Goal: Task Accomplishment & Management: Use online tool/utility

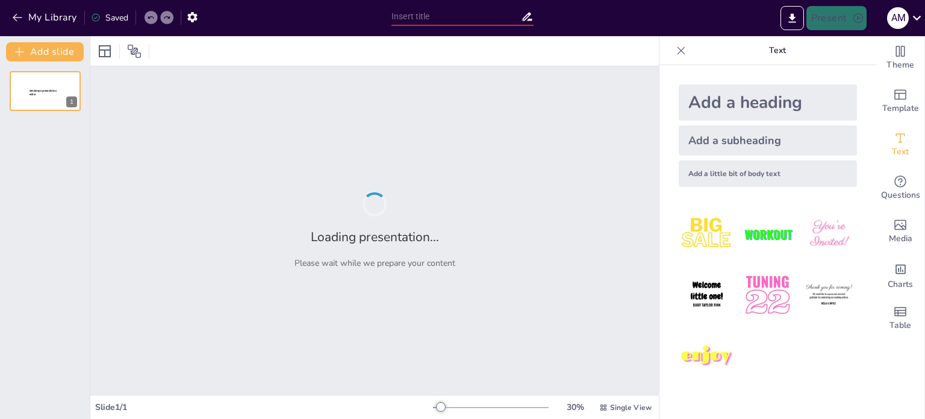
type input "Understanding Najdi Style: The Sulaimani Influence in Avenues Mall's Electrical…"
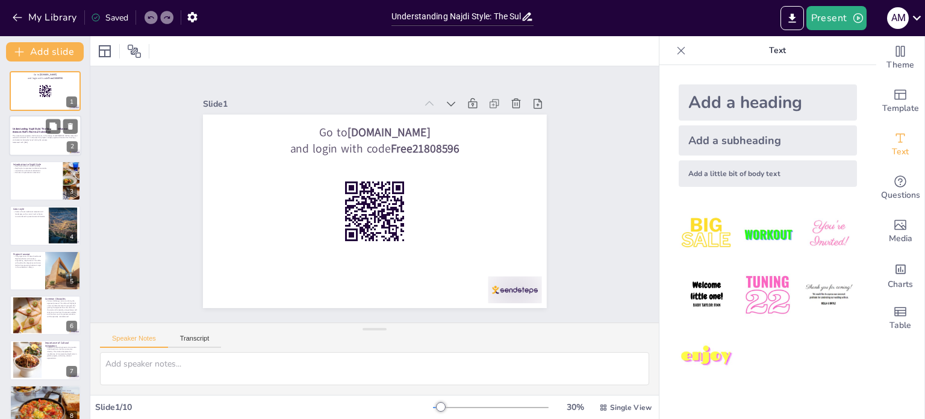
click at [43, 131] on strong "Understanding Najdi Style: The Sulaimani Influence in Avenues Mall's Electrical…" at bounding box center [41, 130] width 57 height 7
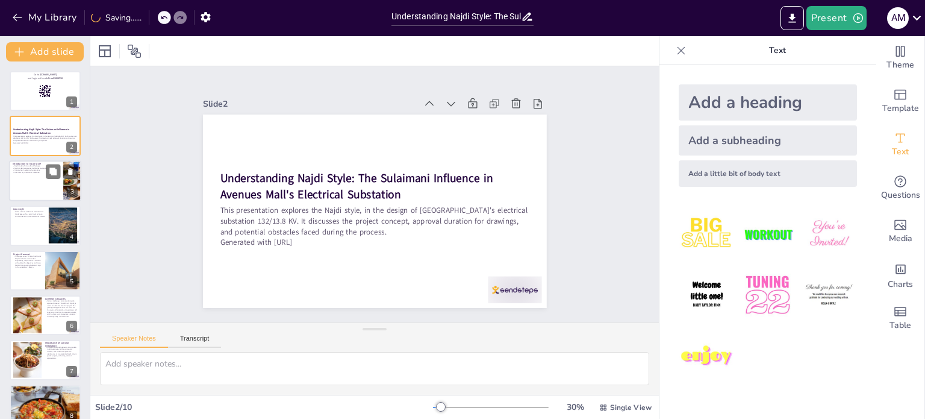
click at [38, 176] on div at bounding box center [45, 180] width 72 height 41
type textarea "Najdi style serves as a bridge between the past and present, allowing for the p…"
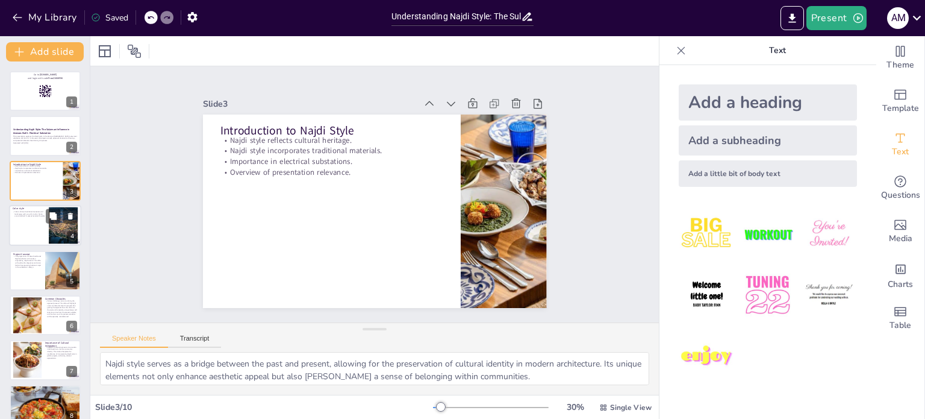
click at [27, 217] on div at bounding box center [45, 225] width 72 height 41
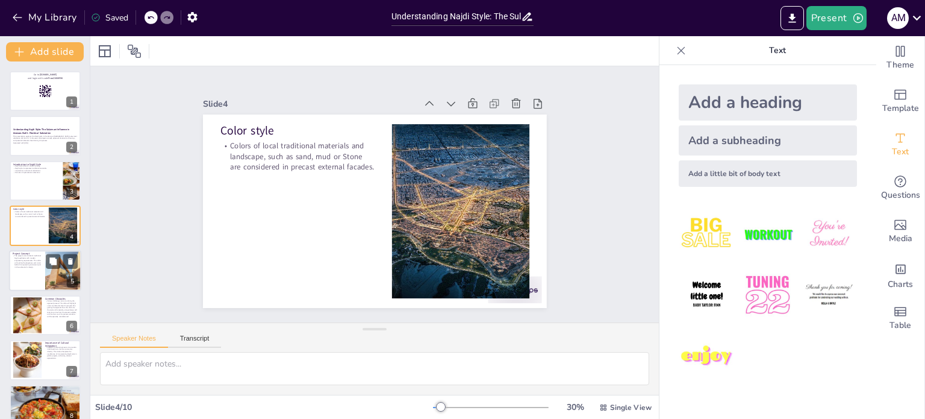
click at [28, 261] on p "The project aims to blend traditional Najdi aesthetics with modern engineering …" at bounding box center [27, 260] width 29 height 13
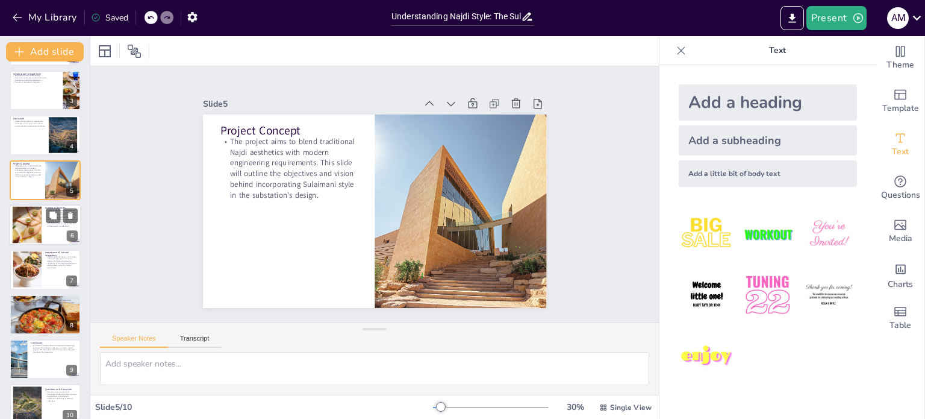
click at [24, 222] on div at bounding box center [26, 225] width 49 height 37
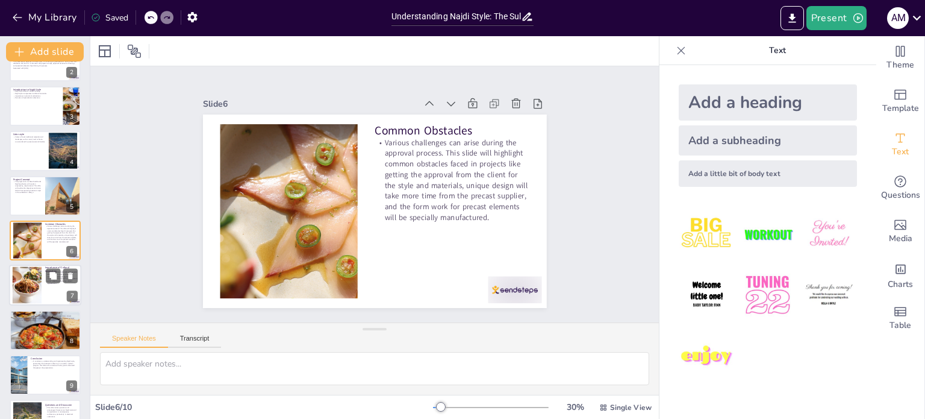
click at [39, 286] on div at bounding box center [26, 285] width 49 height 37
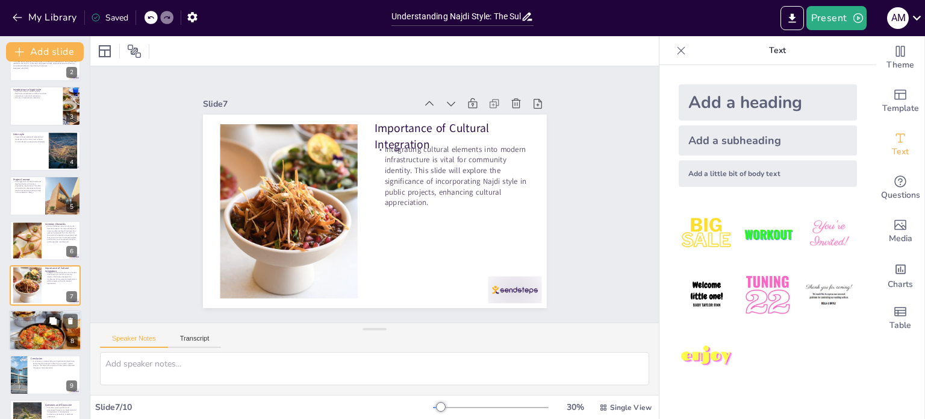
scroll to position [105, 0]
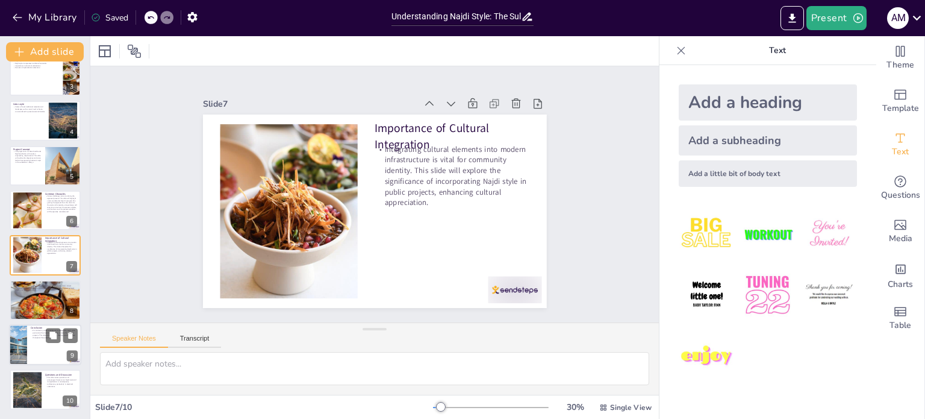
click at [24, 337] on div at bounding box center [17, 344] width 61 height 41
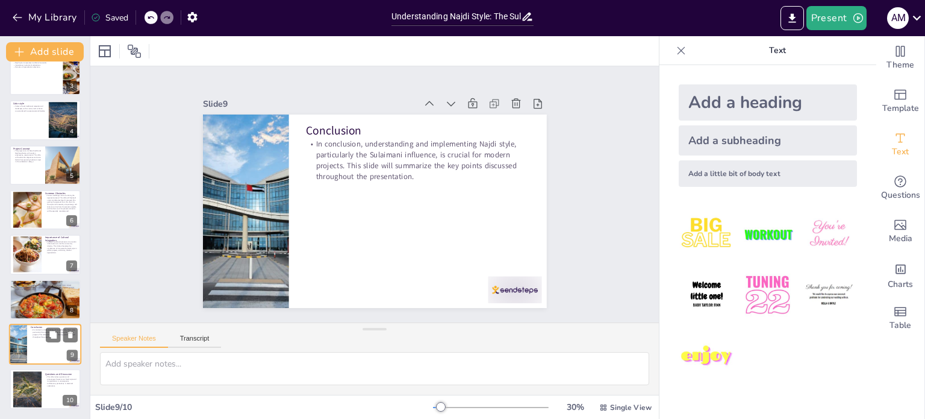
scroll to position [105, 0]
click at [38, 387] on div at bounding box center [27, 389] width 65 height 37
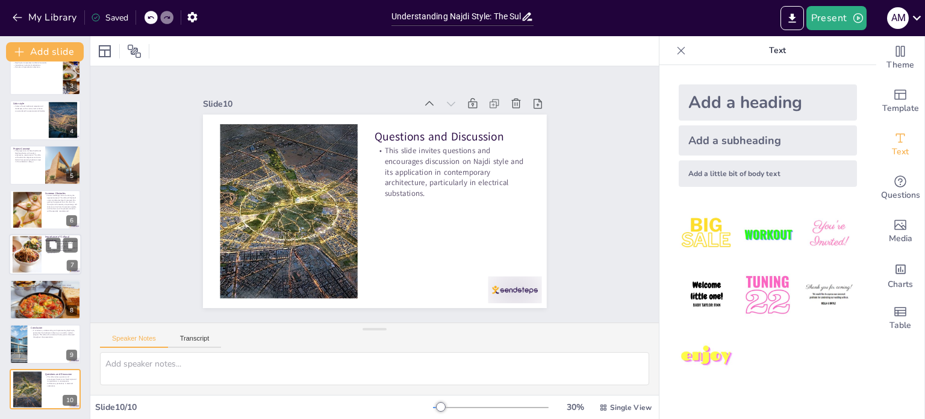
scroll to position [0, 0]
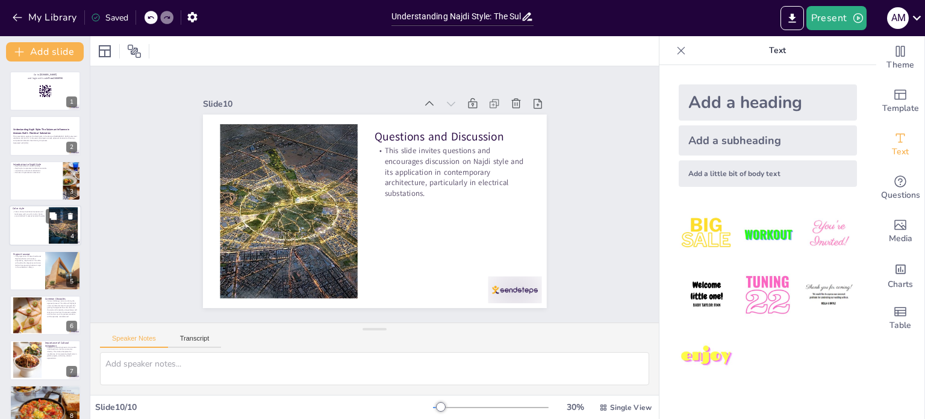
click at [39, 207] on p "Color style" at bounding box center [29, 209] width 33 height 4
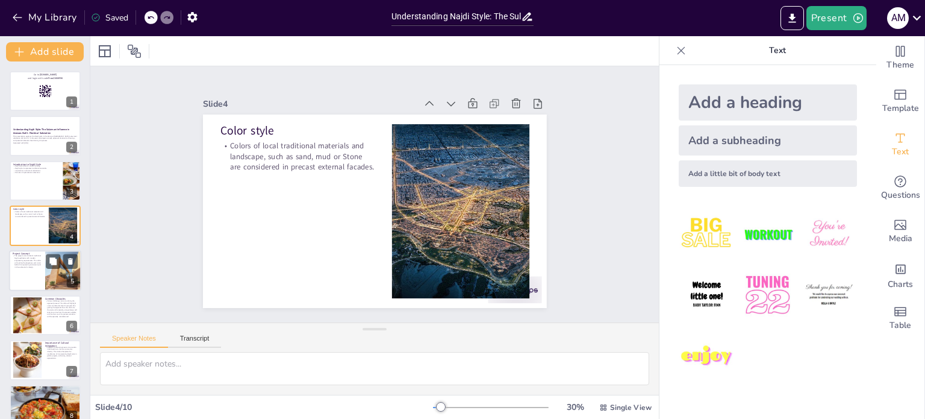
click at [23, 262] on p "The project aims to blend traditional Najdi aesthetics with modern engineering …" at bounding box center [27, 260] width 29 height 13
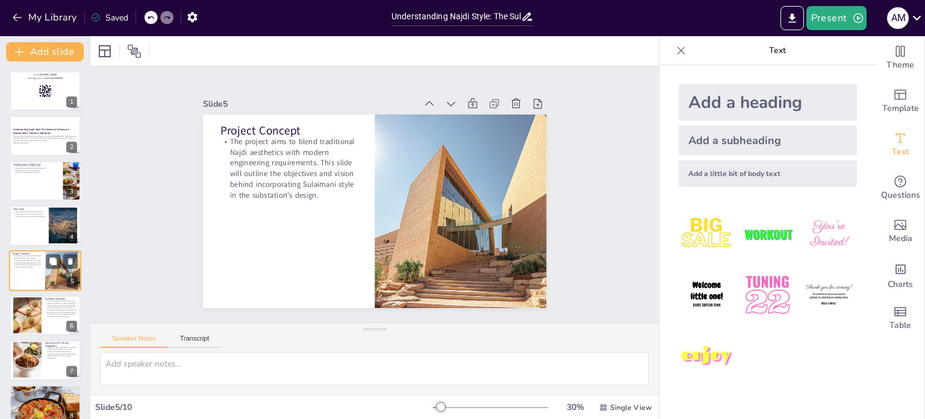
scroll to position [30, 0]
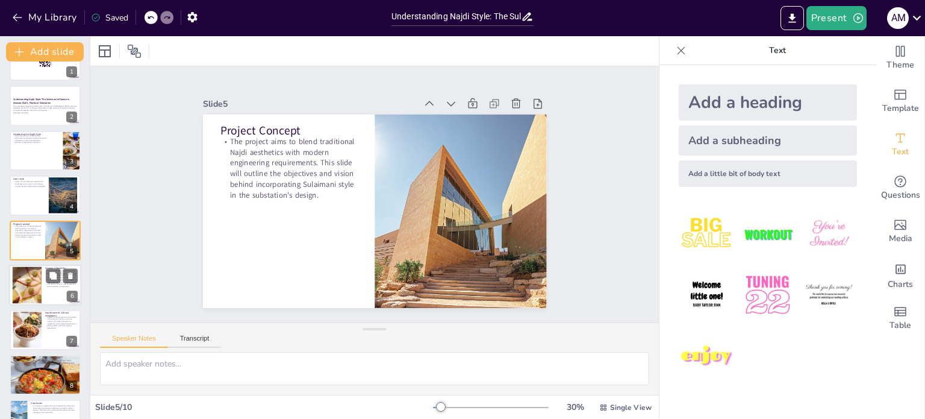
click at [23, 287] on div at bounding box center [26, 285] width 49 height 37
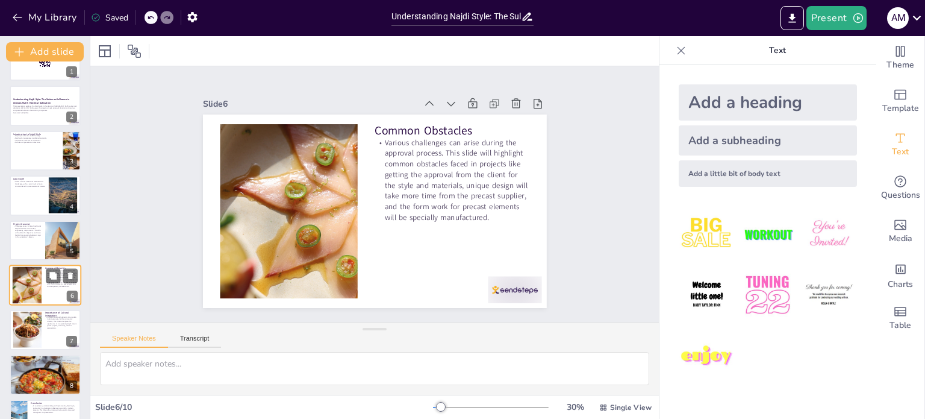
scroll to position [75, 0]
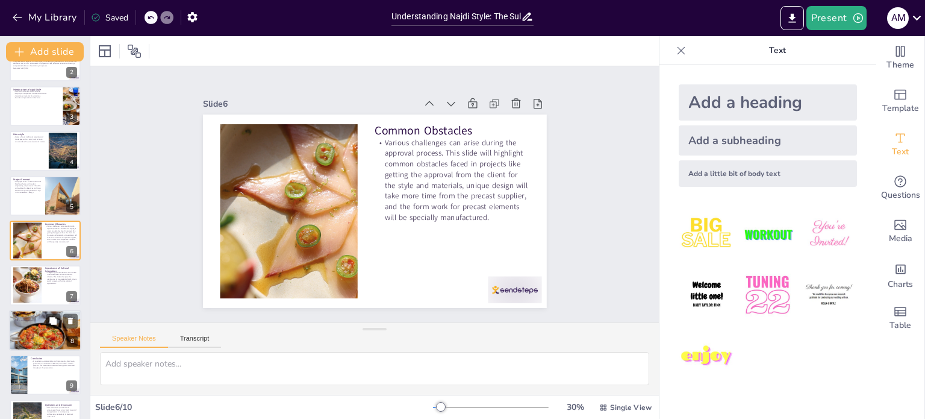
click at [29, 325] on div at bounding box center [45, 330] width 72 height 54
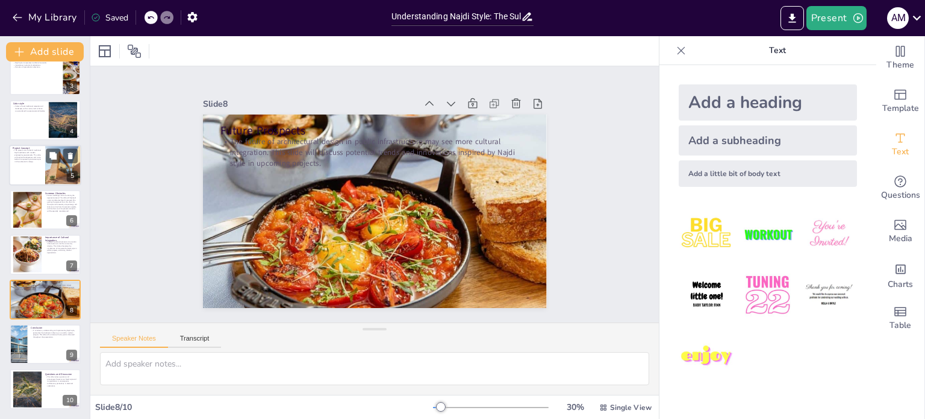
click at [34, 152] on p "The project aims to blend traditional Najdi aesthetics with modern engineering …" at bounding box center [27, 155] width 29 height 13
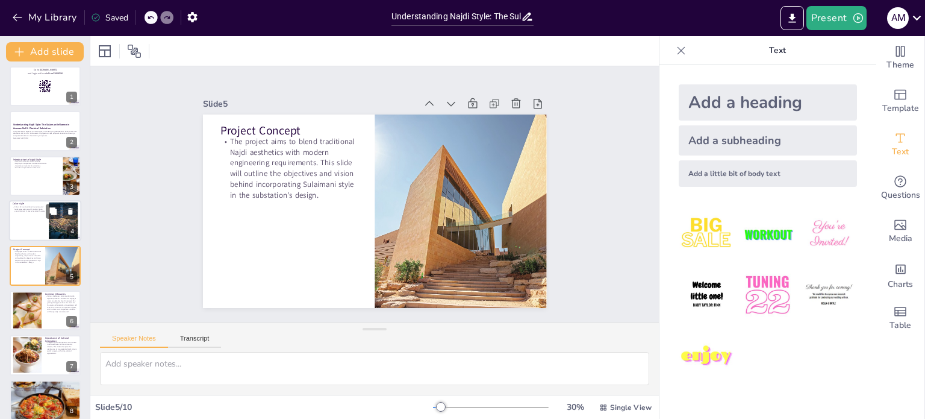
scroll to position [0, 0]
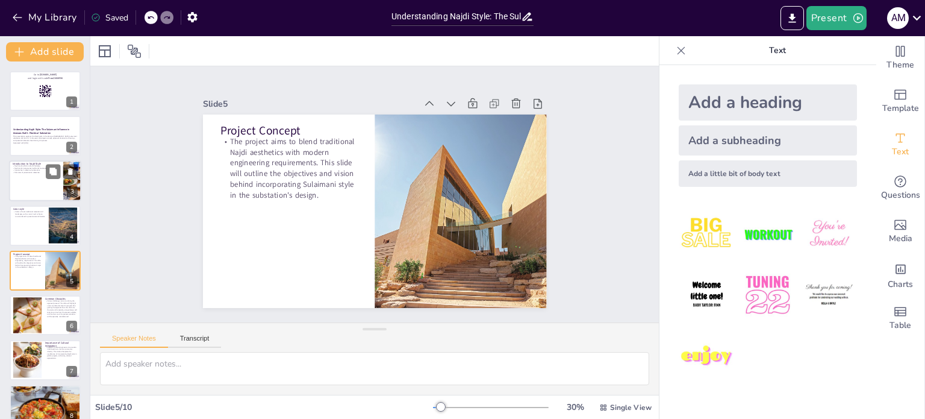
click at [27, 183] on div at bounding box center [45, 180] width 72 height 41
type textarea "Najdi style serves as a bridge between the past and present, allowing for the p…"
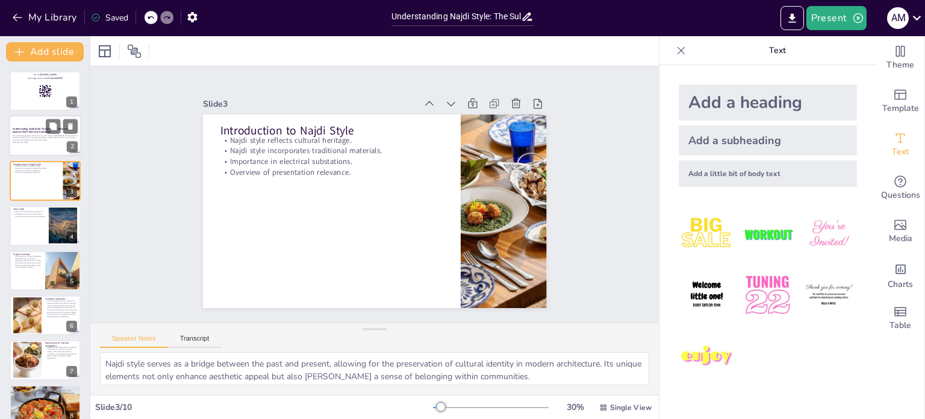
click at [19, 130] on strong "Understanding Najdi Style: The Sulaimani Influence in Avenues Mall's Electrical…" at bounding box center [41, 130] width 57 height 7
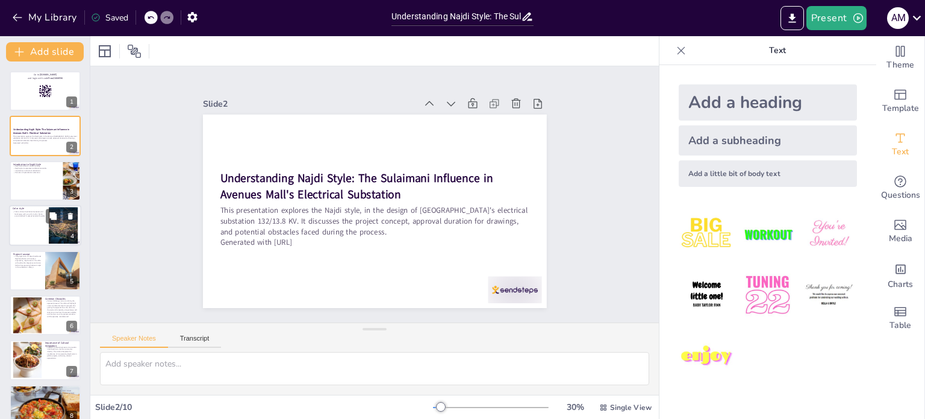
click at [21, 222] on div at bounding box center [45, 225] width 72 height 41
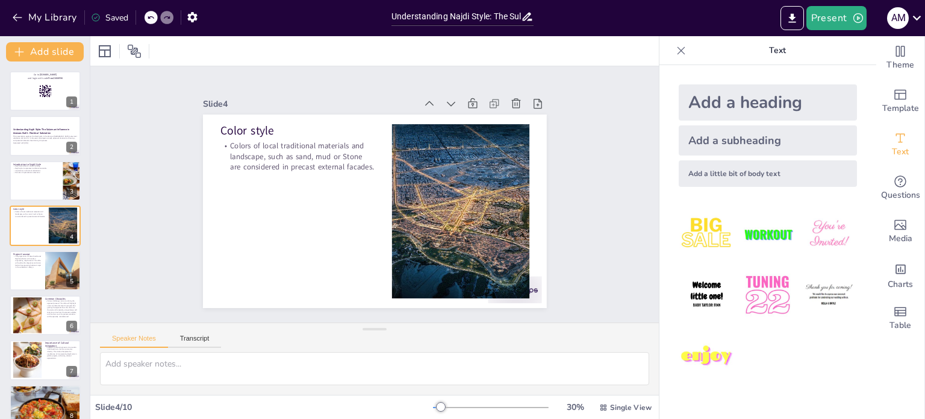
click at [23, 262] on p "The project aims to blend traditional Najdi aesthetics with modern engineering …" at bounding box center [27, 261] width 28 height 13
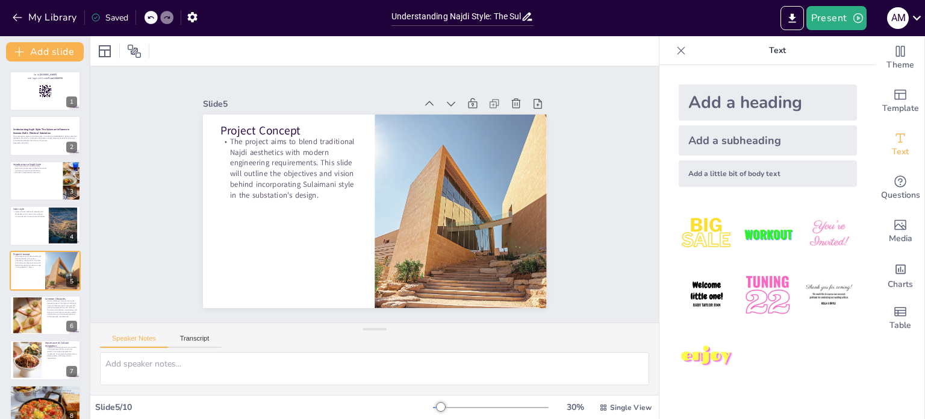
scroll to position [30, 0]
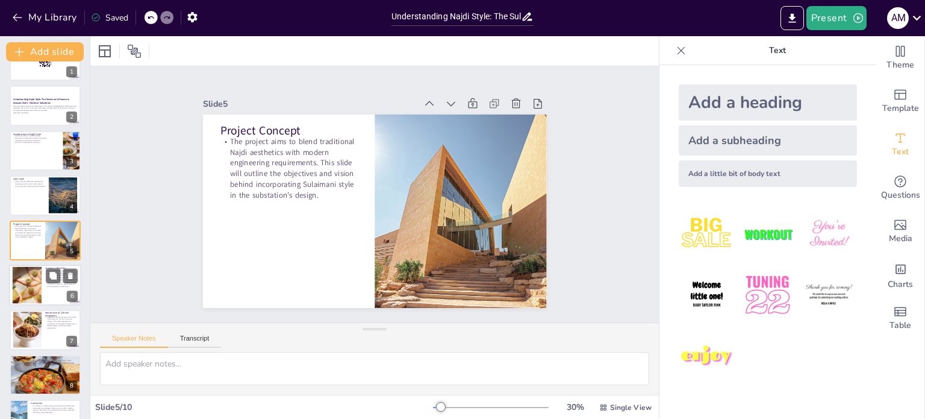
click at [48, 289] on div at bounding box center [45, 284] width 72 height 41
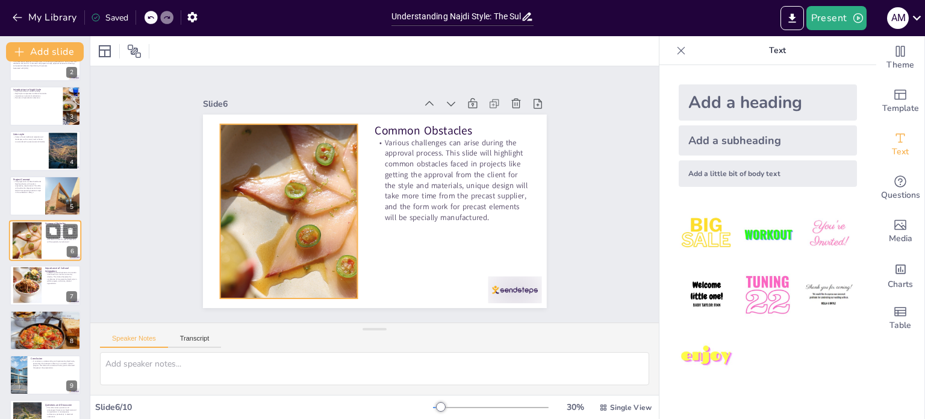
click at [34, 239] on div at bounding box center [26, 240] width 49 height 37
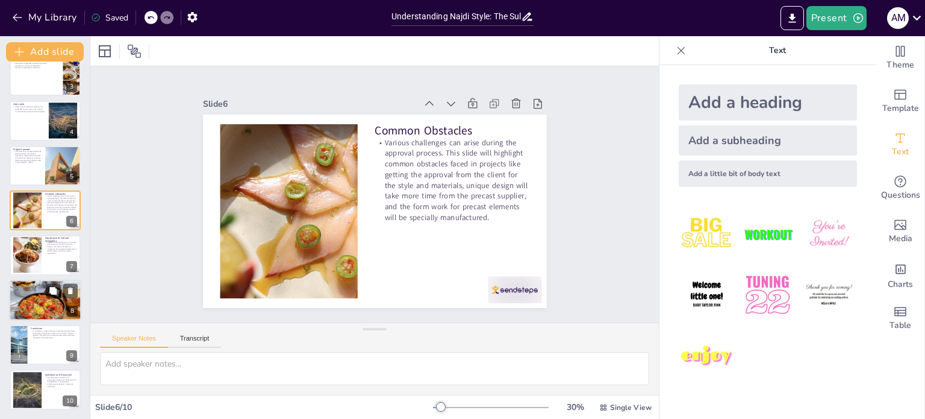
click at [29, 290] on p "The future of architectural design in public infrastructure may see more cultur…" at bounding box center [45, 287] width 65 height 7
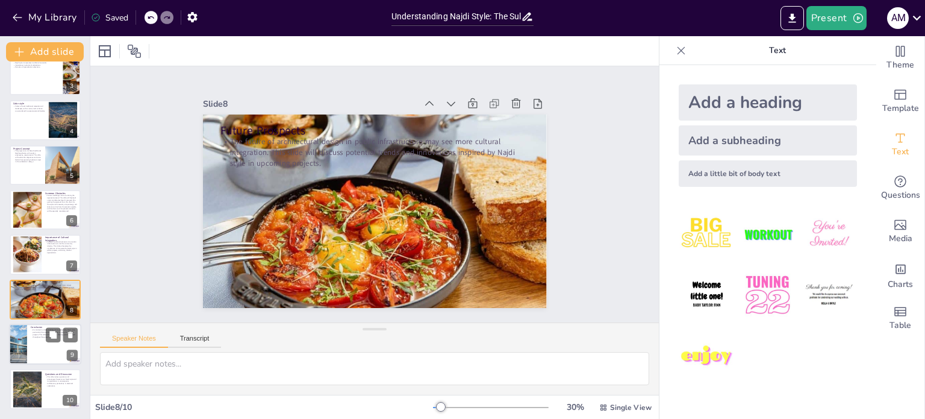
click at [27, 345] on div at bounding box center [17, 343] width 61 height 41
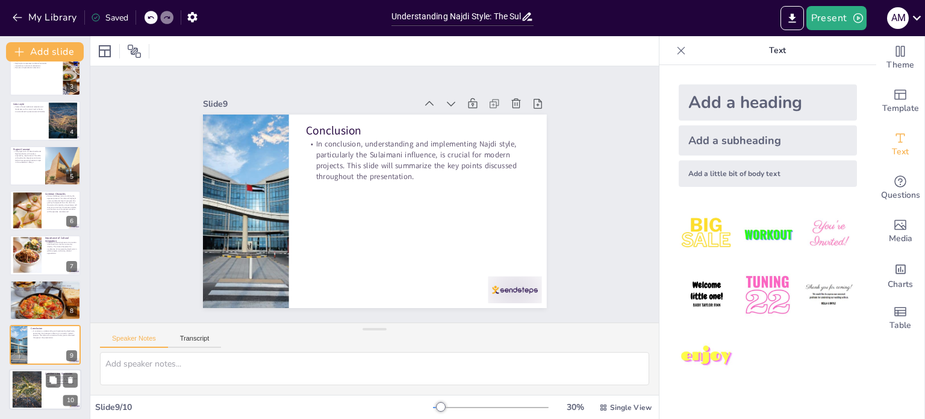
click at [36, 381] on div at bounding box center [27, 389] width 65 height 37
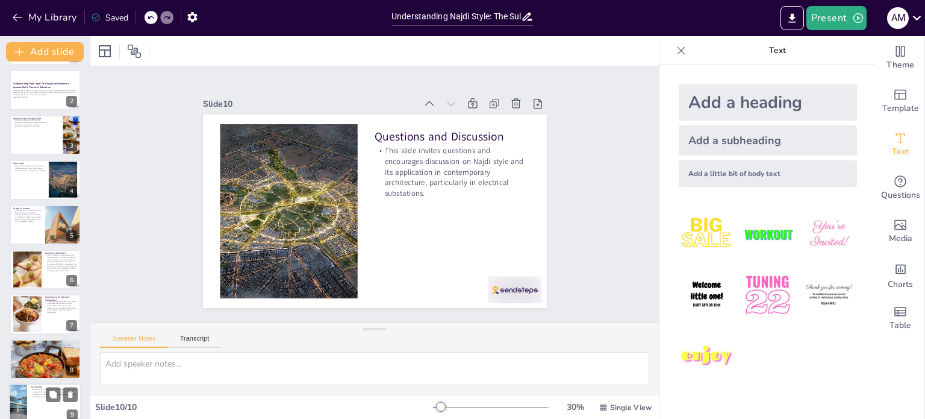
scroll to position [0, 0]
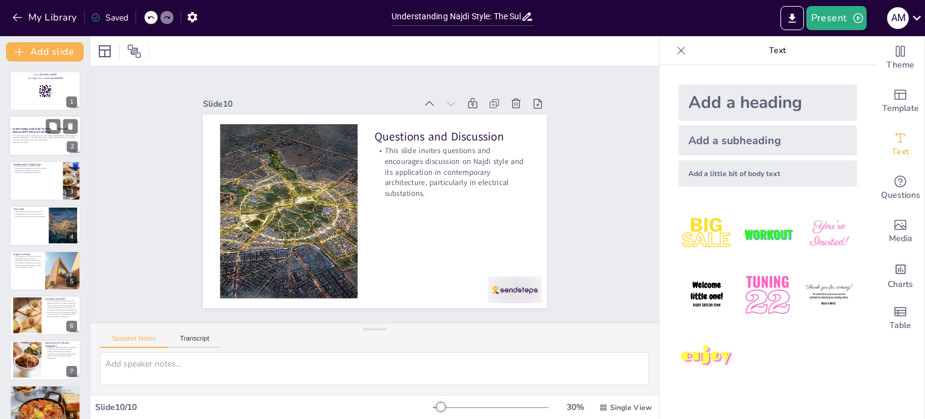
click at [32, 140] on p "This presentation explores the Najdi style, in the design of [GEOGRAPHIC_DATA]'…" at bounding box center [45, 137] width 65 height 7
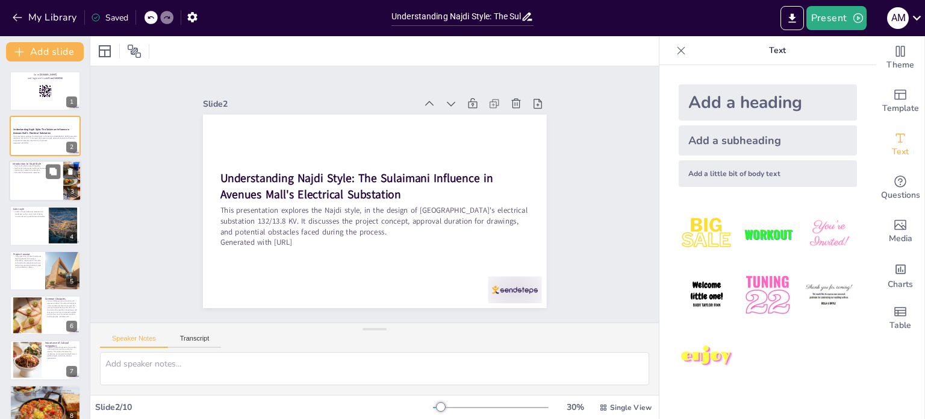
click at [36, 177] on div at bounding box center [45, 180] width 72 height 41
type textarea "Najdi style serves as a bridge between the past and present, allowing for the p…"
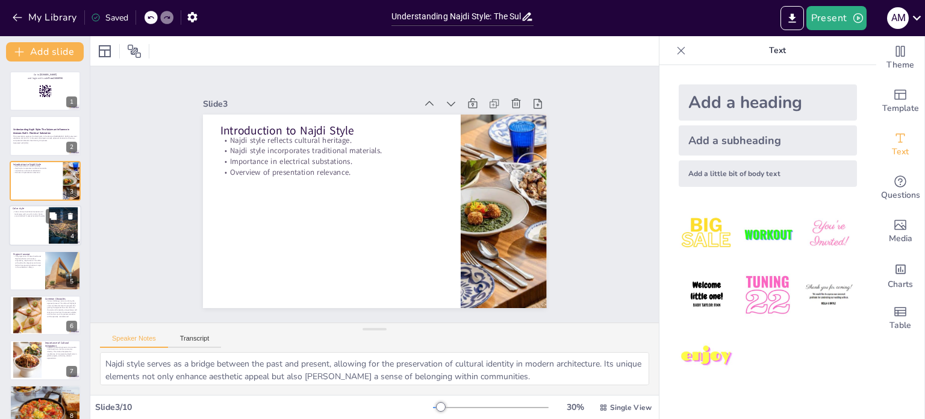
click at [20, 226] on div at bounding box center [45, 225] width 72 height 41
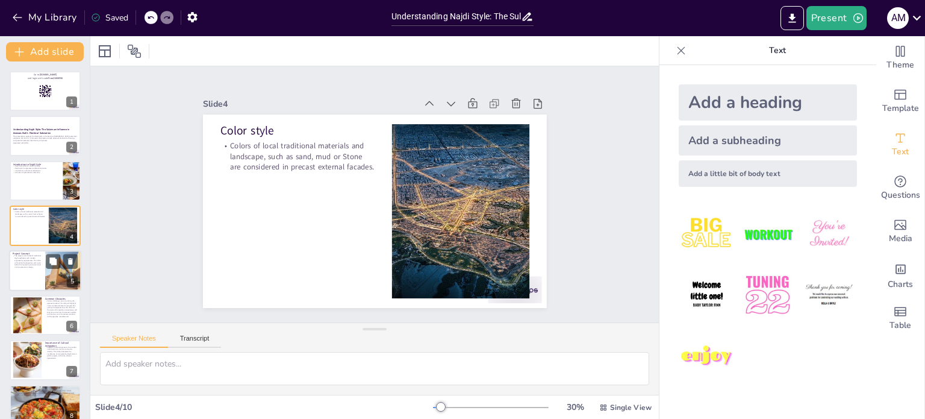
click at [22, 262] on p "The project aims to blend traditional Najdi aesthetics with modern engineering …" at bounding box center [27, 260] width 29 height 13
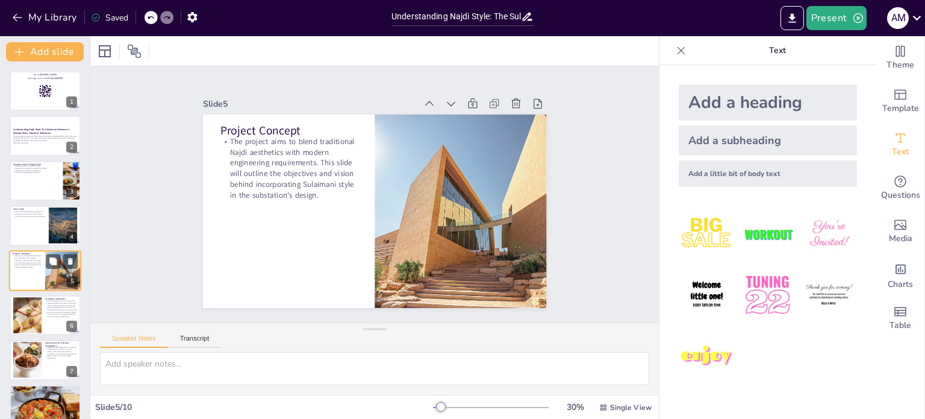
scroll to position [30, 0]
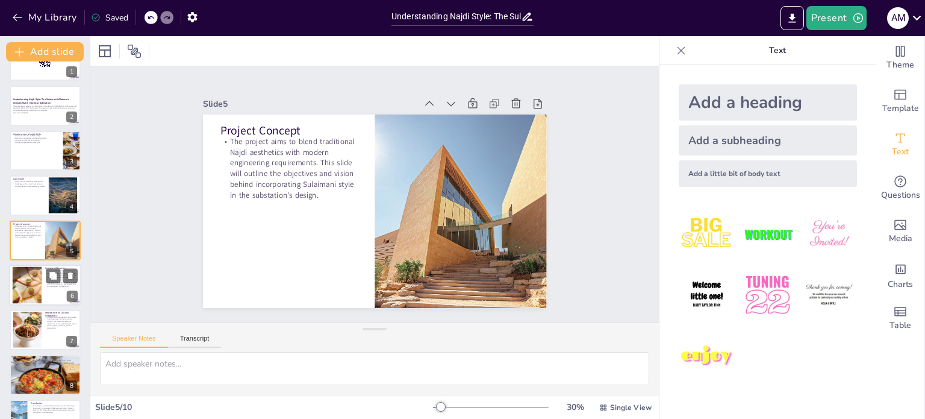
click at [26, 284] on div at bounding box center [26, 285] width 49 height 37
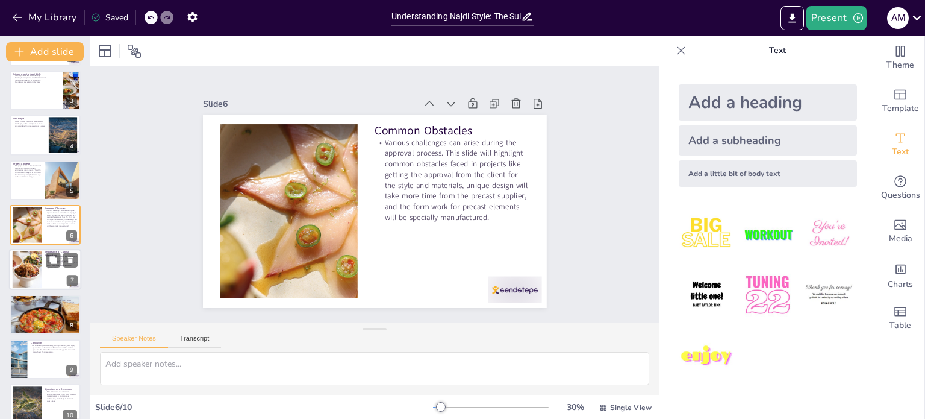
scroll to position [105, 0]
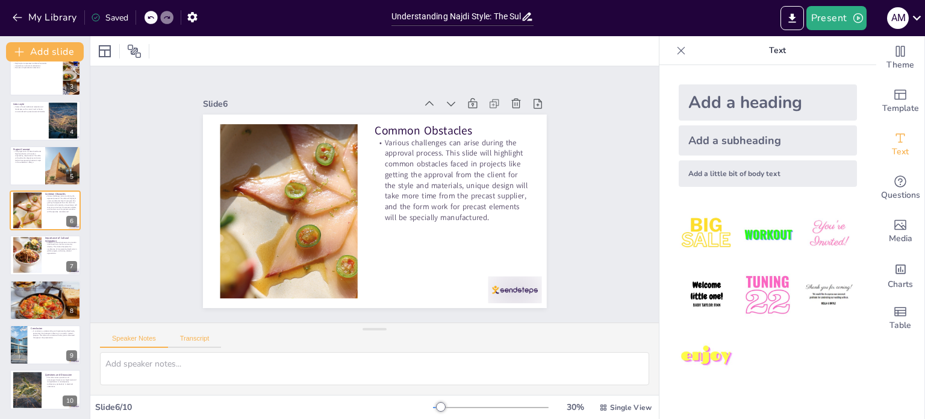
drag, startPoint x: 211, startPoint y: 342, endPoint x: 204, endPoint y: 333, distance: 11.2
click at [210, 341] on button "Transcript" at bounding box center [195, 340] width 54 height 13
click at [22, 340] on div at bounding box center [17, 344] width 61 height 41
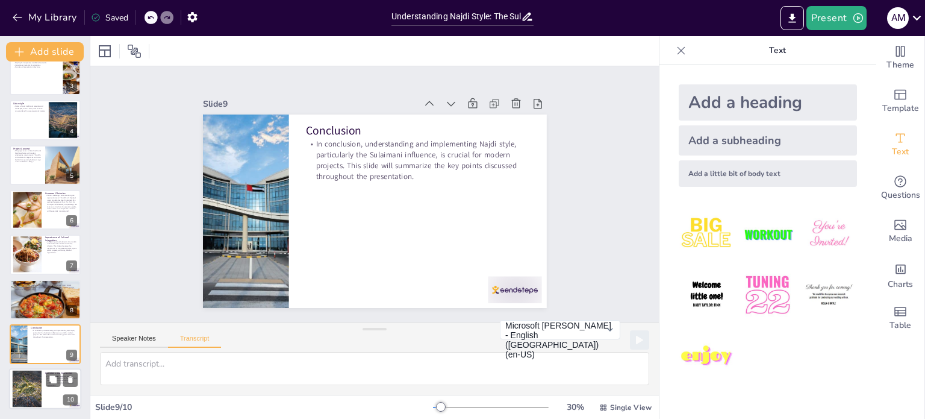
click at [30, 386] on div at bounding box center [27, 388] width 65 height 37
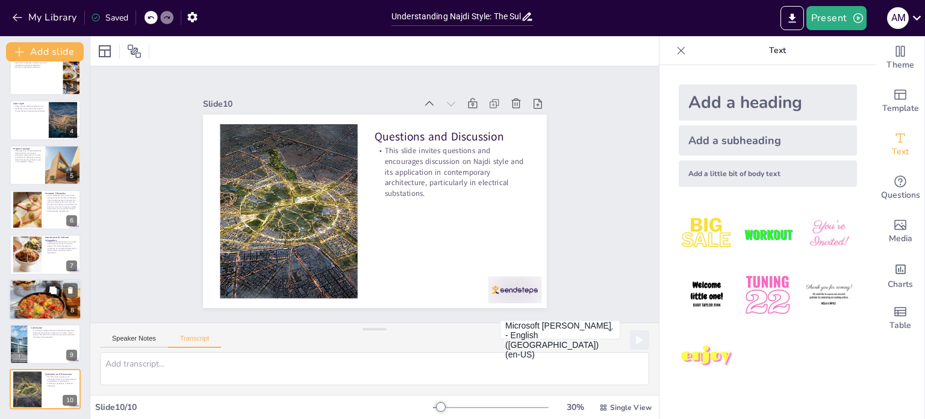
click at [17, 291] on div at bounding box center [45, 299] width 72 height 54
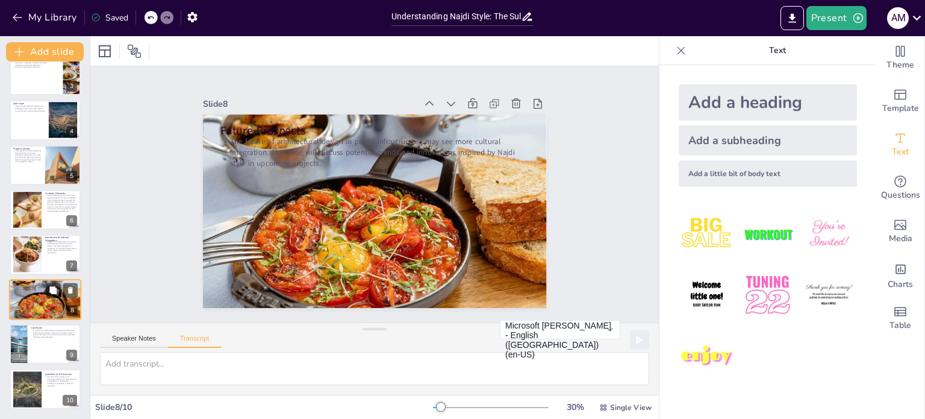
scroll to position [0, 0]
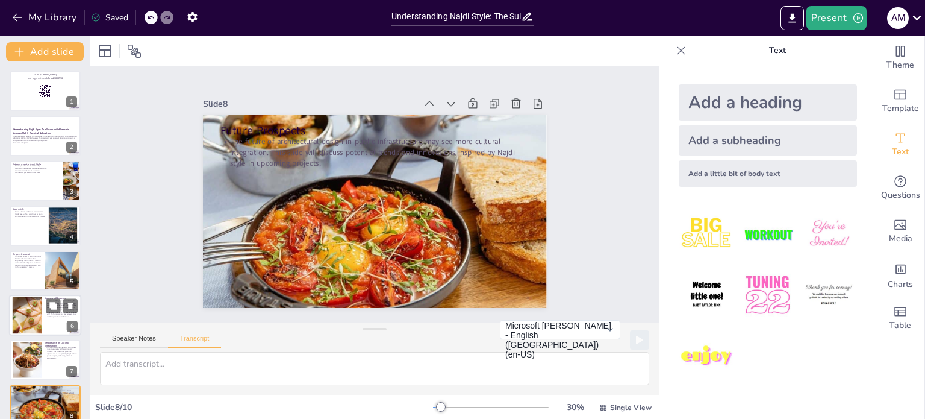
click at [16, 315] on div at bounding box center [26, 315] width 49 height 37
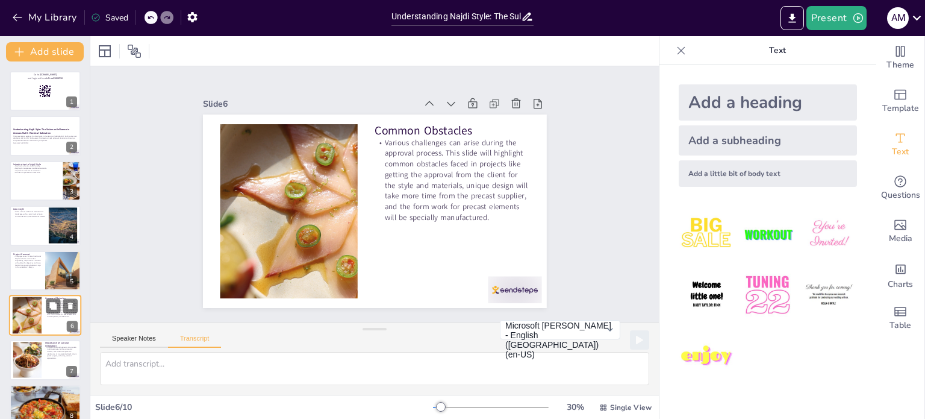
scroll to position [75, 0]
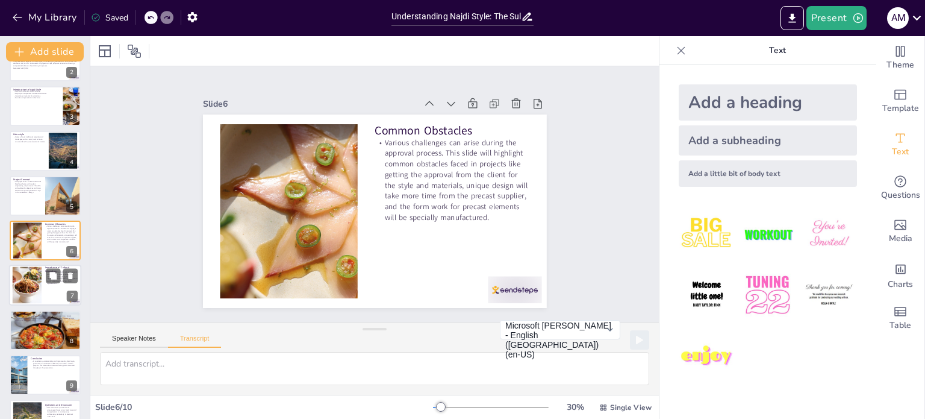
click at [36, 281] on div at bounding box center [26, 285] width 49 height 37
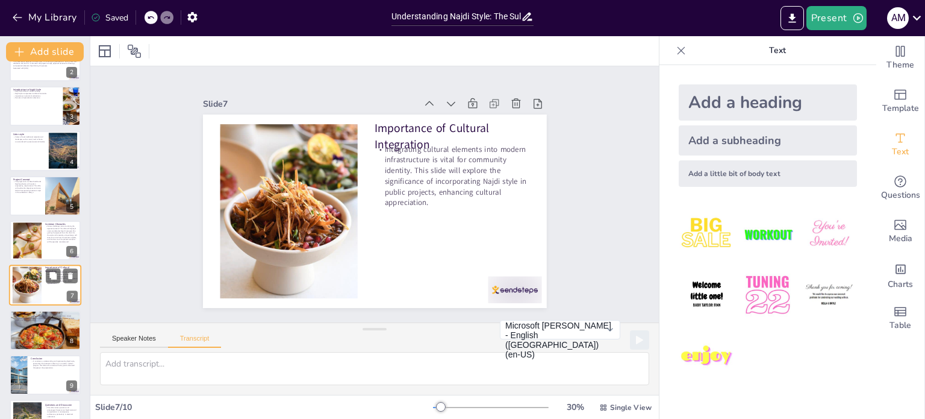
scroll to position [105, 0]
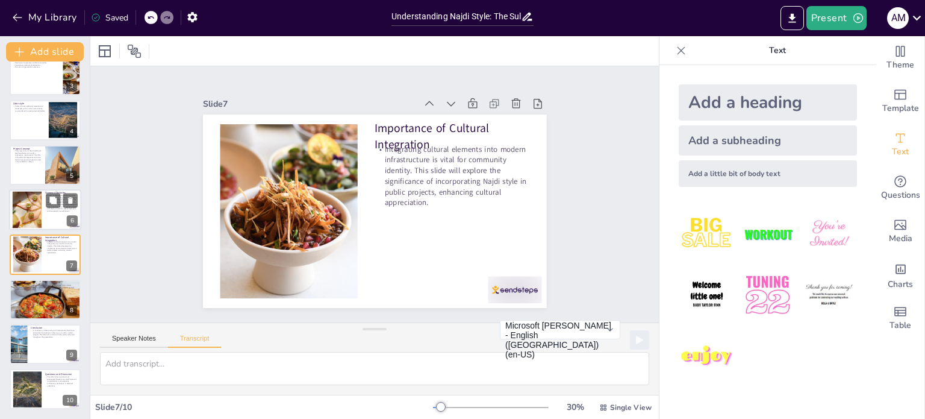
click at [29, 210] on div at bounding box center [26, 210] width 49 height 37
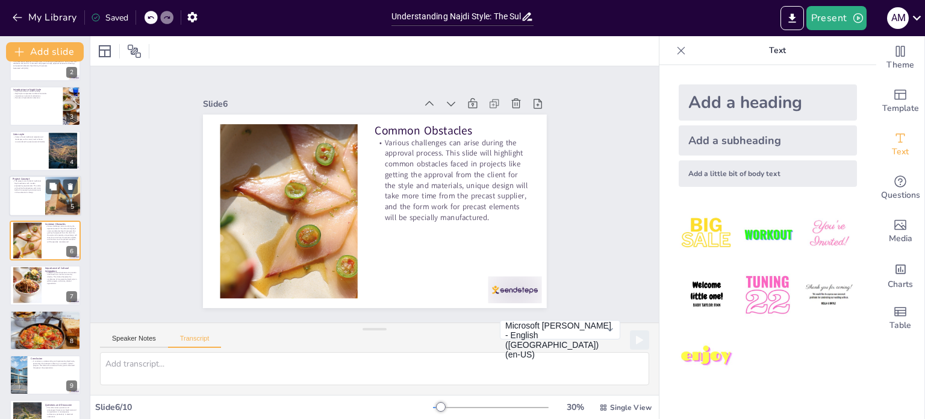
click at [27, 175] on div at bounding box center [45, 195] width 72 height 41
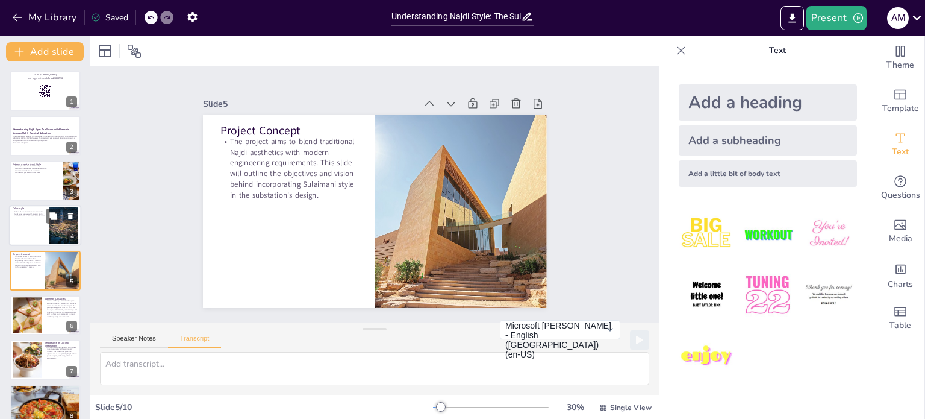
scroll to position [0, 0]
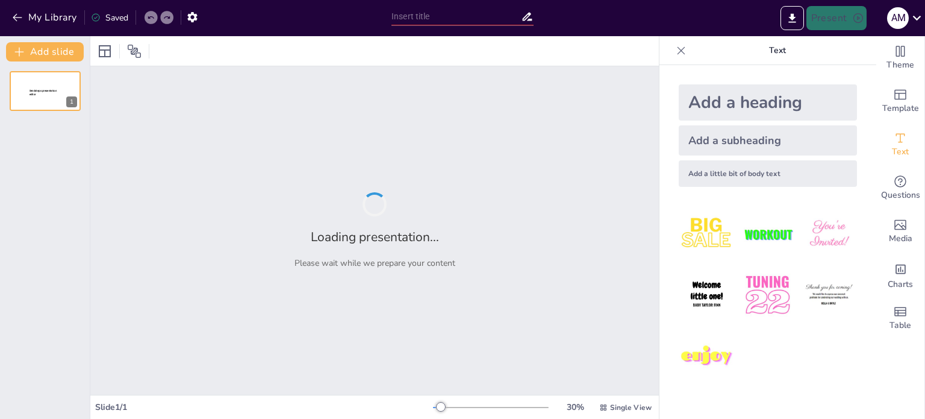
type input "Understanding Najdi Style: The Sulaimani Influence in Avenues Mall's Electrical…"
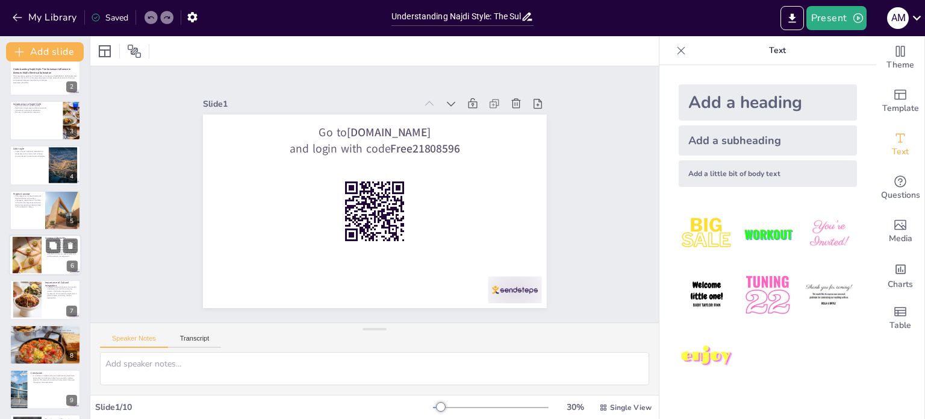
click at [34, 245] on div at bounding box center [26, 255] width 49 height 37
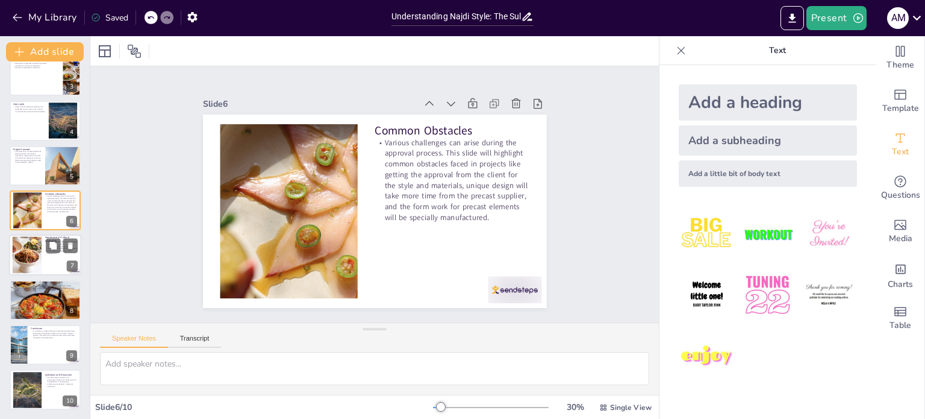
click at [31, 253] on div at bounding box center [26, 255] width 49 height 37
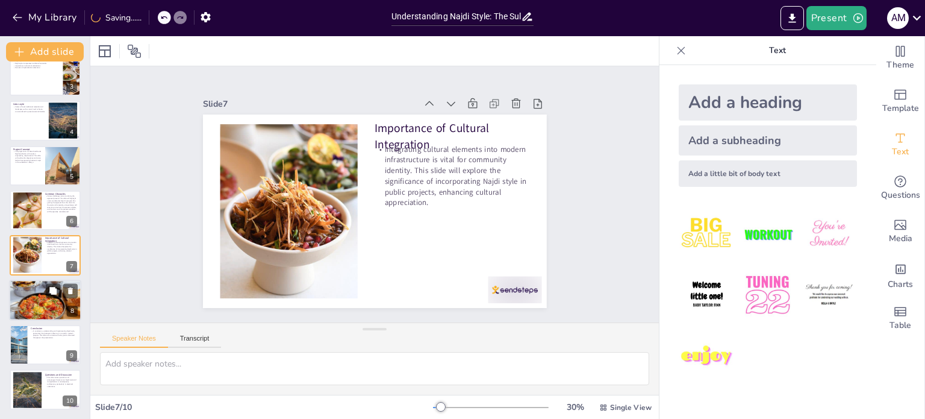
click at [29, 295] on div at bounding box center [45, 300] width 72 height 54
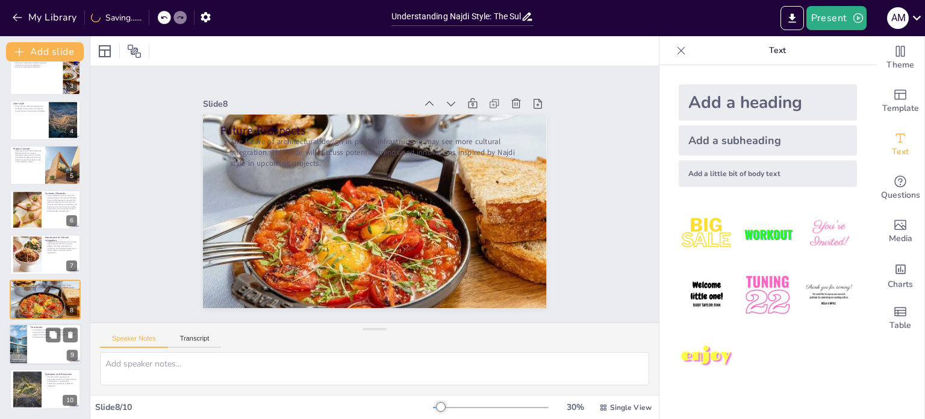
click at [34, 339] on div at bounding box center [45, 343] width 72 height 41
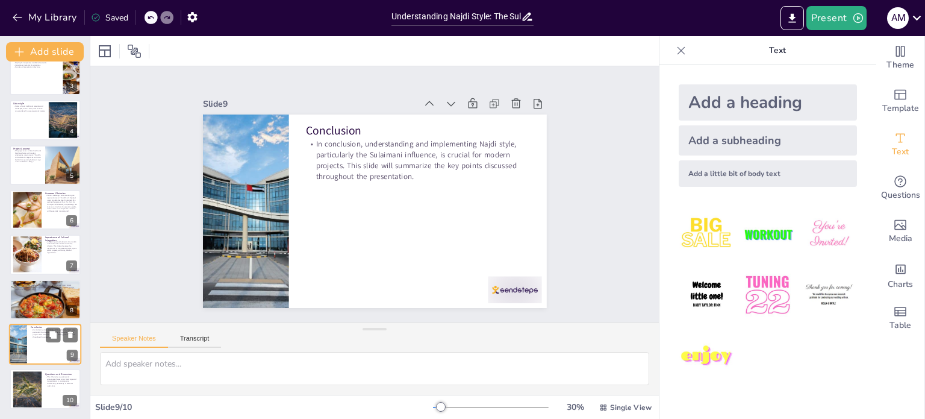
scroll to position [105, 0]
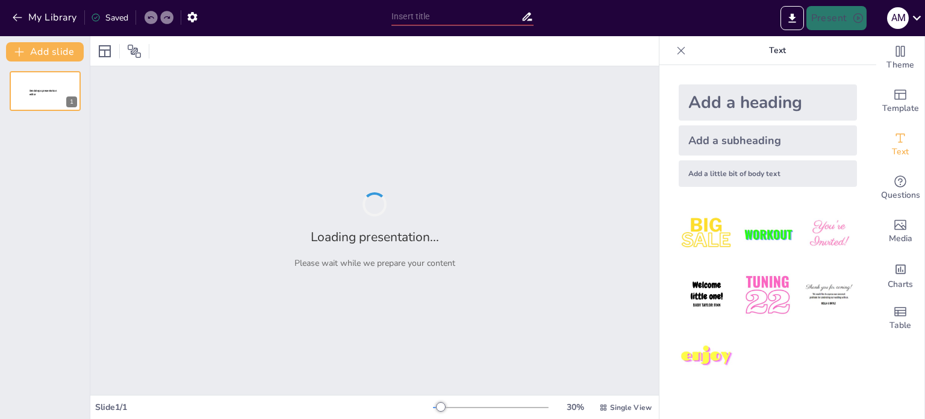
type input "Understanding Najdi Style: The Sulaimani Influence in Avenues Mall's Electrical…"
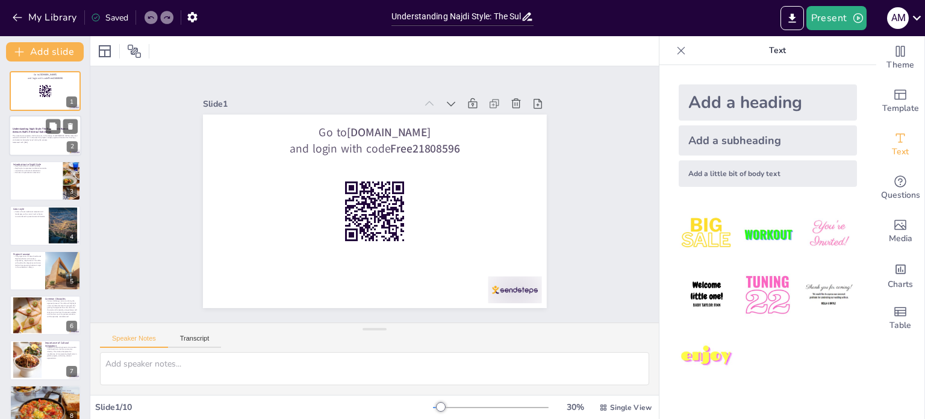
click at [36, 134] on p "This presentation explores the Najdi style, in the design of [GEOGRAPHIC_DATA]'…" at bounding box center [45, 137] width 65 height 7
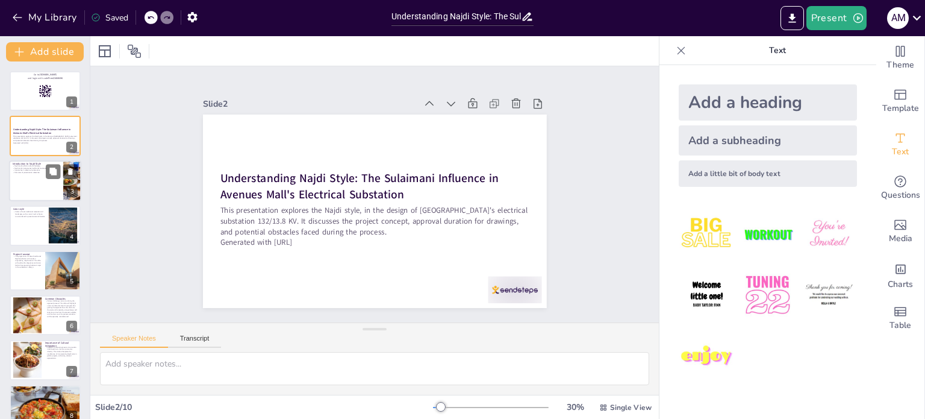
click at [24, 164] on p "Najdi style reflects cultural heritage." at bounding box center [36, 165] width 47 height 2
type textarea "Najdi style serves as a bridge between the past and present, allowing for the p…"
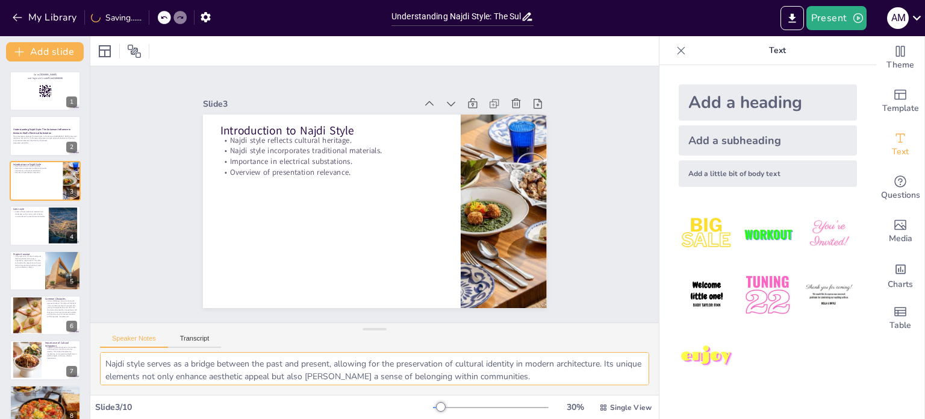
scroll to position [78, 0]
drag, startPoint x: 216, startPoint y: 369, endPoint x: 224, endPoint y: 414, distance: 46.0
click at [224, 414] on div "Slide 1 Go to [DOMAIN_NAME] and login with code Free21808596 Slide 2 Understand…" at bounding box center [374, 227] width 569 height 383
click at [31, 231] on div at bounding box center [45, 225] width 72 height 41
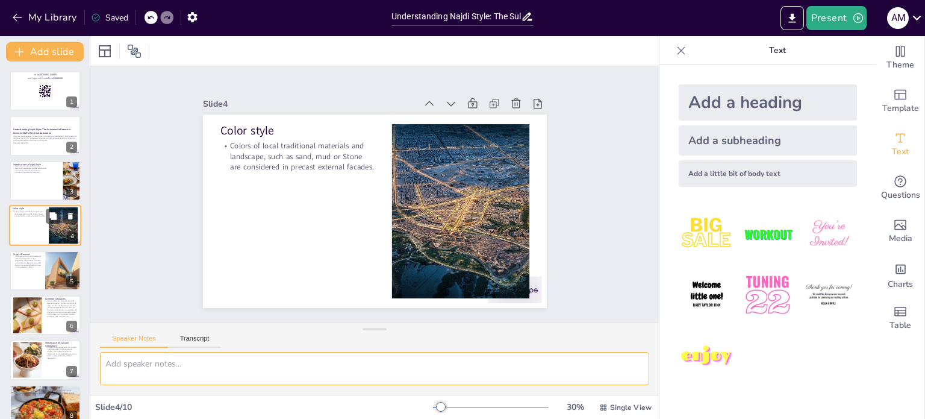
scroll to position [0, 0]
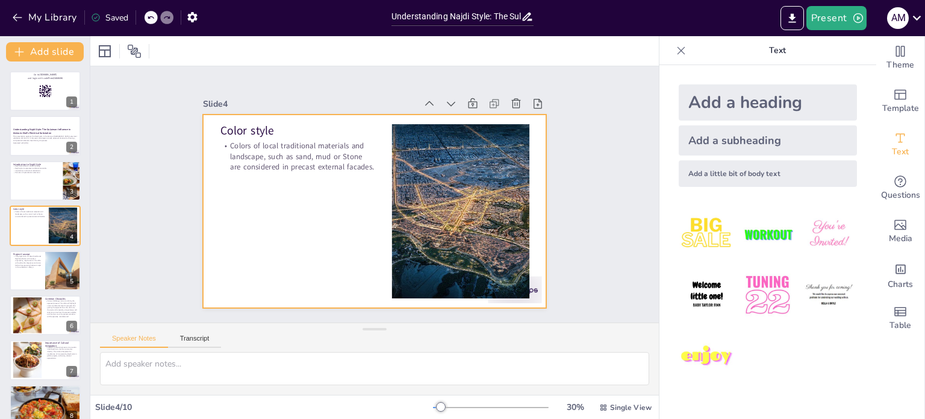
click at [224, 194] on div at bounding box center [375, 210] width 344 height 193
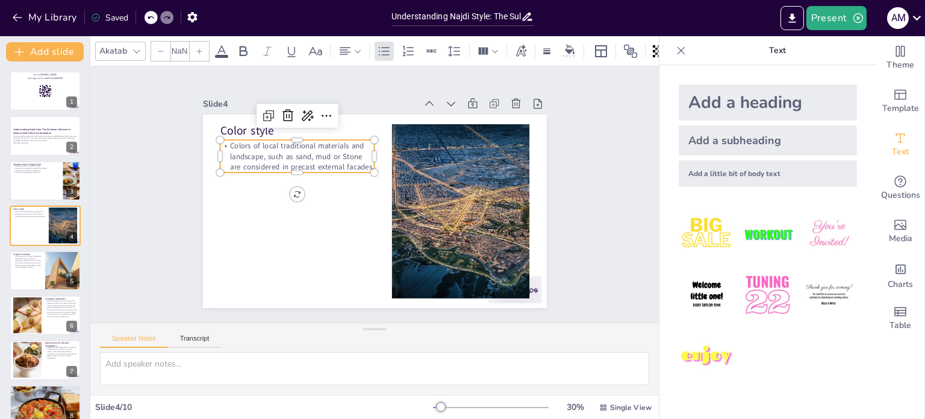
type input "32"
click at [259, 155] on p "Colors of local traditional materials and landscape, such as sand, mud or Stone…" at bounding box center [297, 156] width 155 height 32
click at [24, 262] on p "The project aims to blend traditional Najdi aesthetics with modern engineering …" at bounding box center [27, 260] width 29 height 13
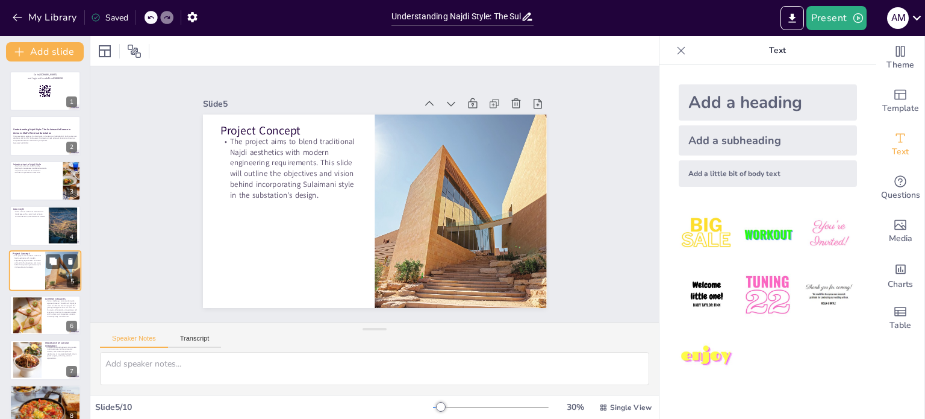
scroll to position [30, 0]
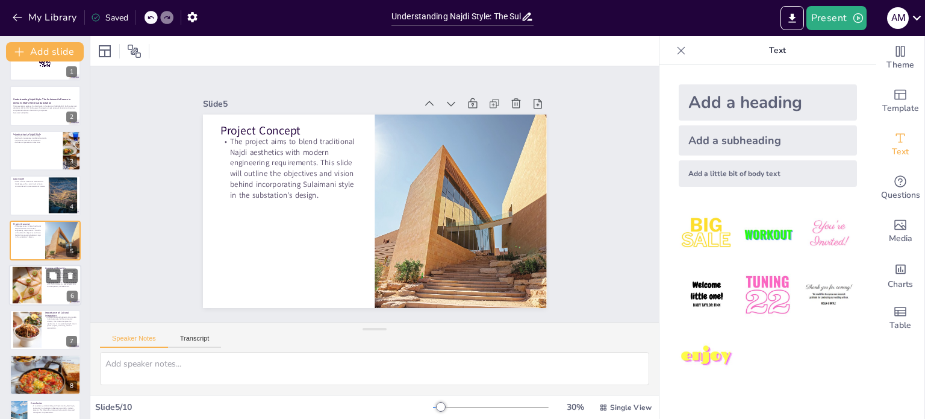
click at [23, 283] on div at bounding box center [26, 285] width 49 height 37
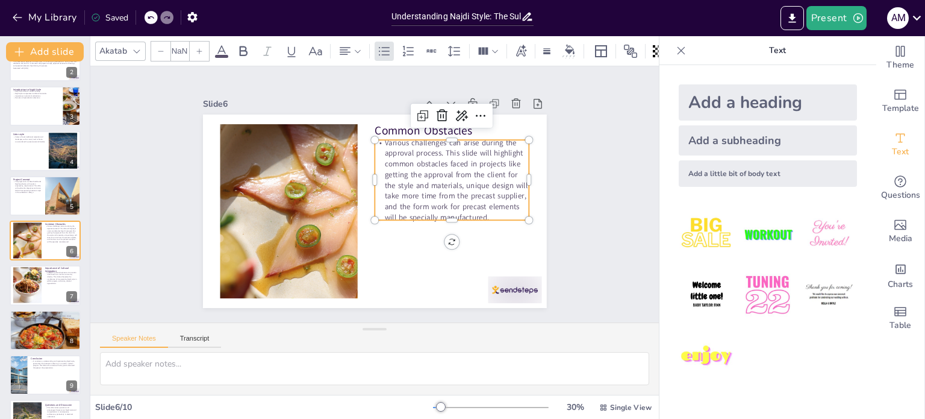
type input "32"
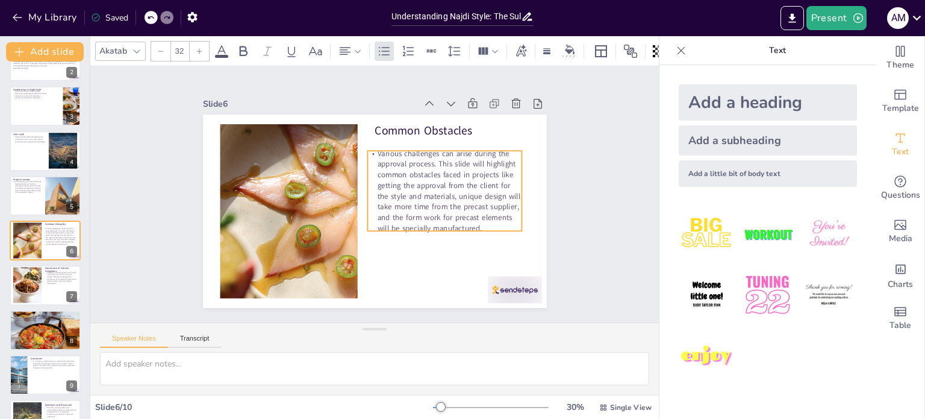
drag, startPoint x: 437, startPoint y: 193, endPoint x: 430, endPoint y: 204, distance: 13.0
click at [430, 204] on p "Various challenges can arise during the approval process. This slide will highl…" at bounding box center [444, 191] width 155 height 86
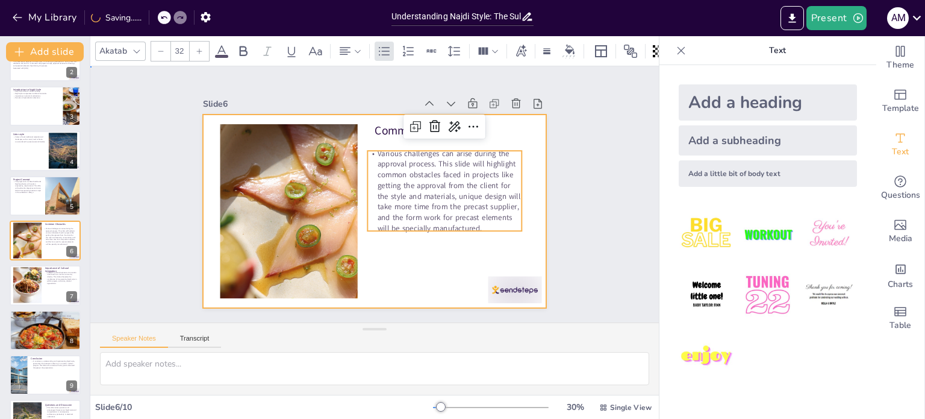
click at [377, 269] on div at bounding box center [375, 210] width 344 height 193
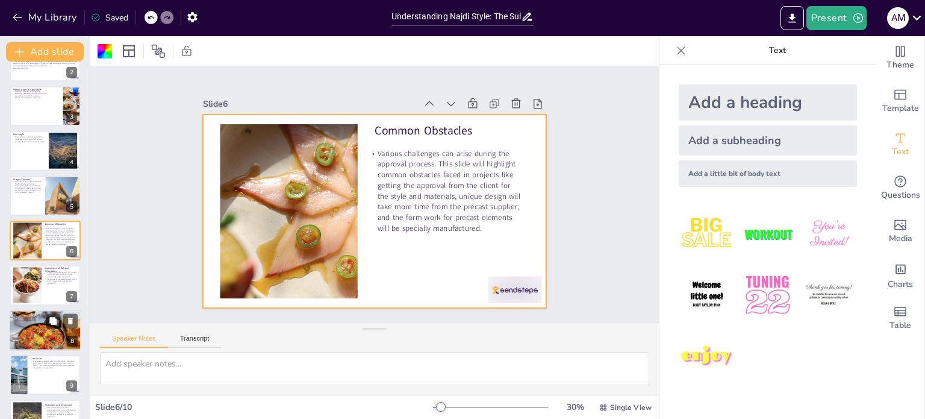
click at [29, 330] on div at bounding box center [45, 330] width 72 height 54
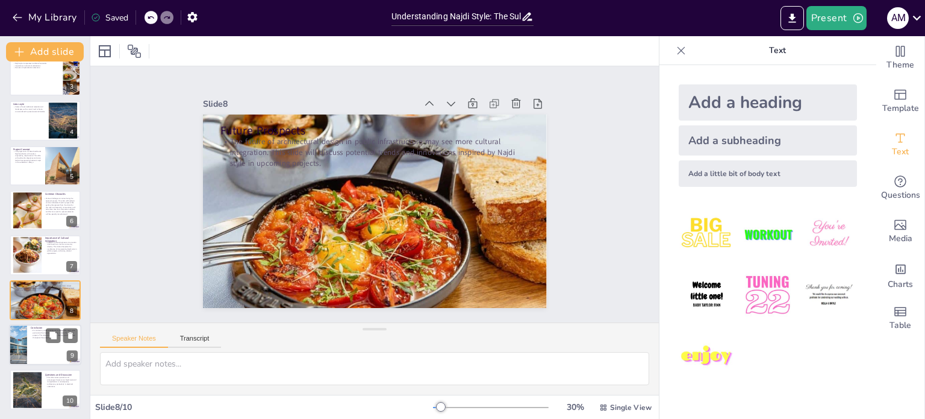
click at [23, 339] on div at bounding box center [17, 344] width 61 height 41
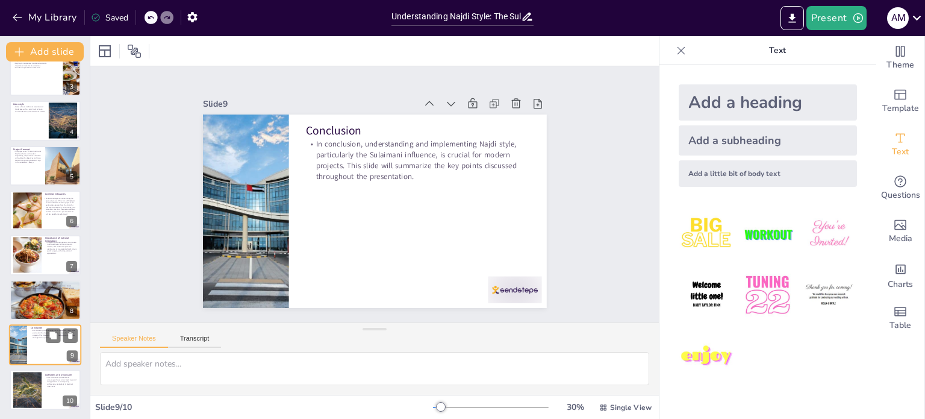
scroll to position [0, 0]
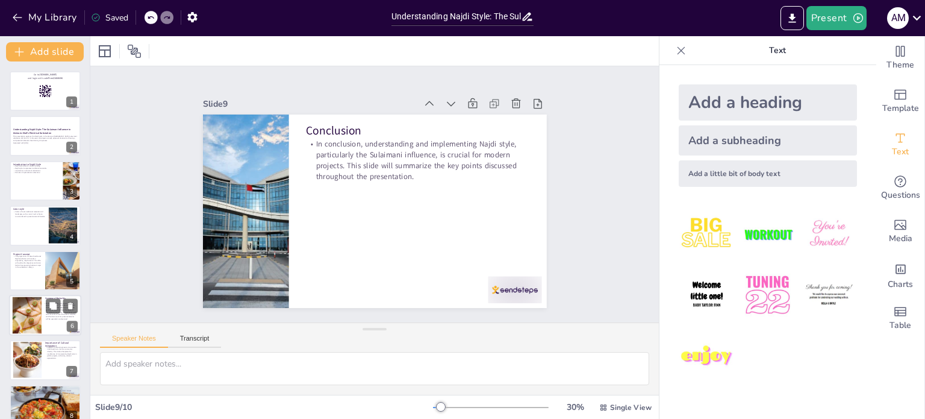
click at [26, 309] on div at bounding box center [26, 315] width 49 height 37
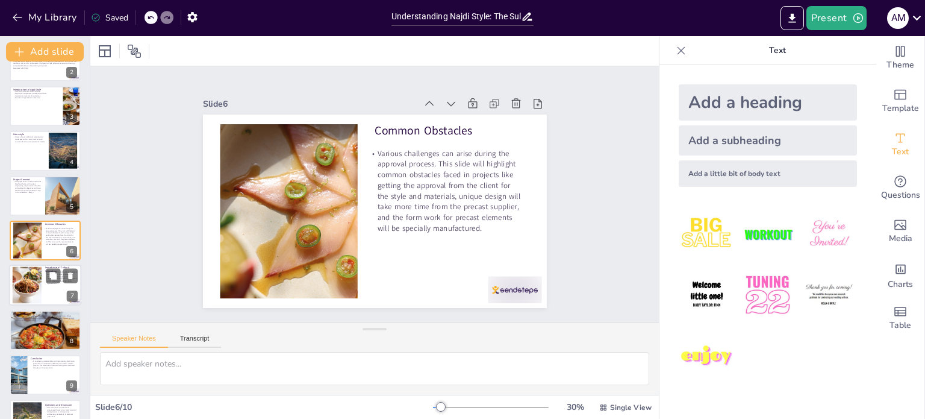
click at [19, 278] on div at bounding box center [26, 285] width 49 height 37
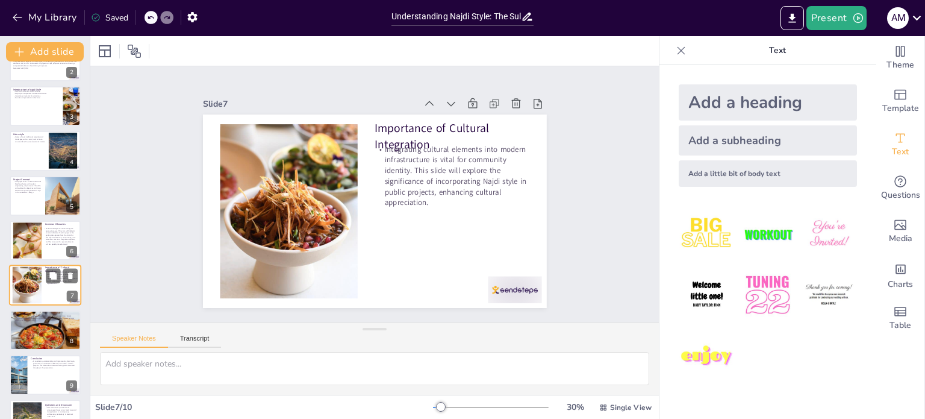
scroll to position [105, 0]
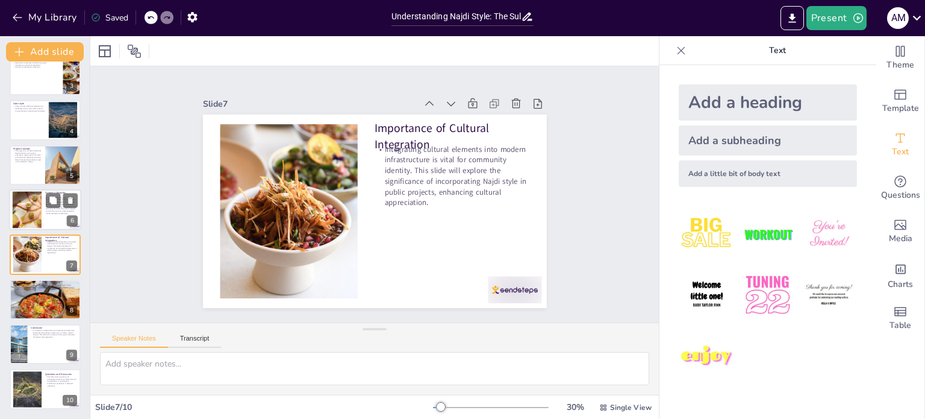
click at [27, 206] on div at bounding box center [26, 210] width 49 height 37
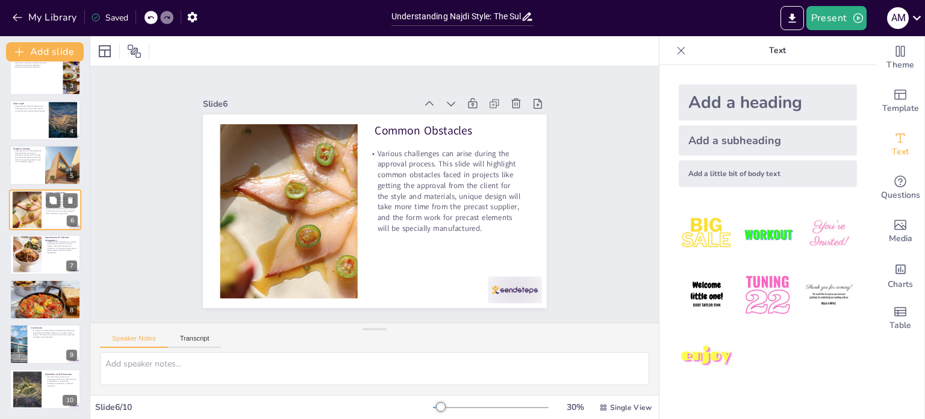
scroll to position [75, 0]
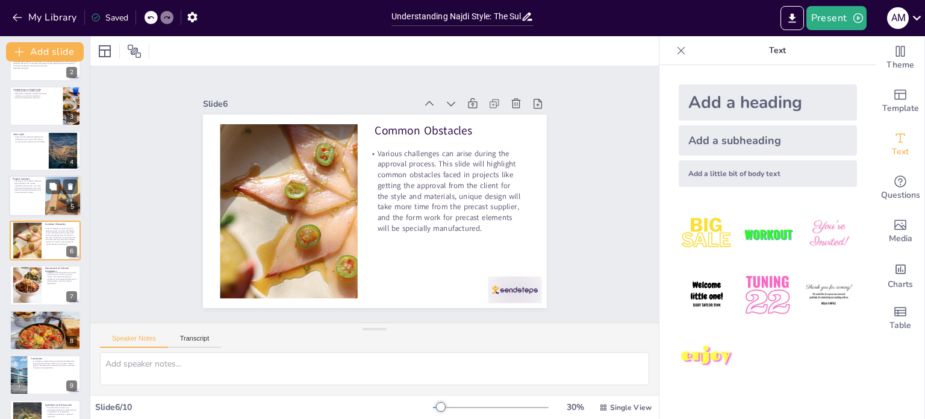
click at [25, 183] on p "The project aims to blend traditional Najdi aesthetics with modern engineering …" at bounding box center [27, 186] width 29 height 13
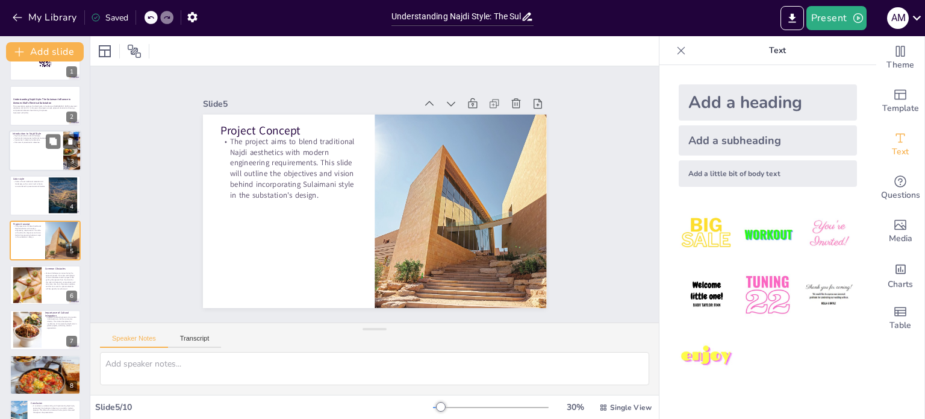
click at [22, 149] on div at bounding box center [45, 150] width 72 height 41
type textarea "Najdi style serves as a bridge between the past and present, allowing for the p…"
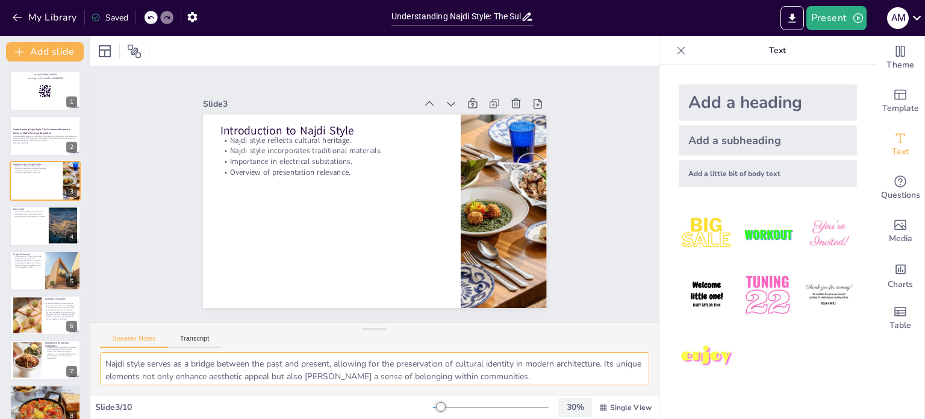
scroll to position [78, 0]
drag, startPoint x: 521, startPoint y: 363, endPoint x: 489, endPoint y: 397, distance: 47.3
click at [557, 407] on div "Slide 1 Go to [DOMAIN_NAME] and login with code Free21808596 Slide 2 Understand…" at bounding box center [374, 227] width 569 height 383
click at [444, 360] on textarea "Najdi style serves as a bridge between the past and present, allowing for the p…" at bounding box center [374, 368] width 549 height 33
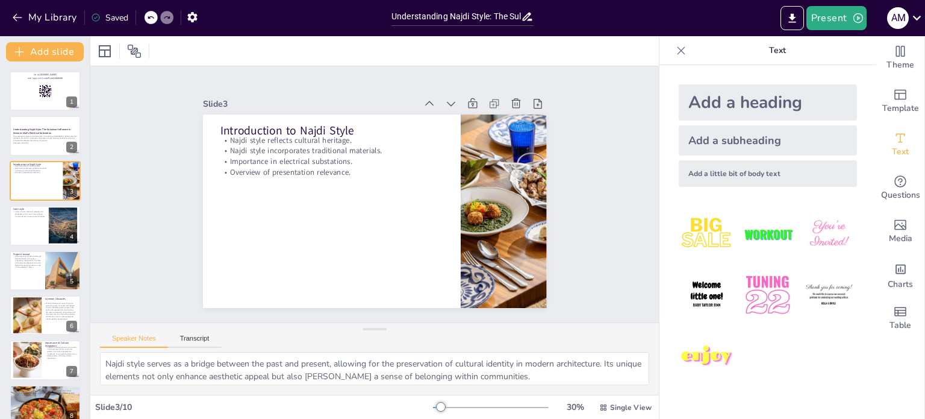
click at [151, 18] on icon at bounding box center [150, 17] width 7 height 7
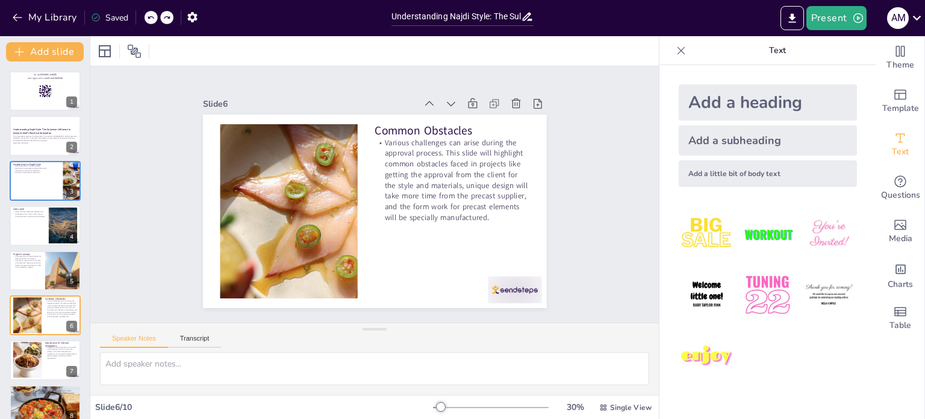
click at [151, 18] on icon at bounding box center [150, 17] width 7 height 7
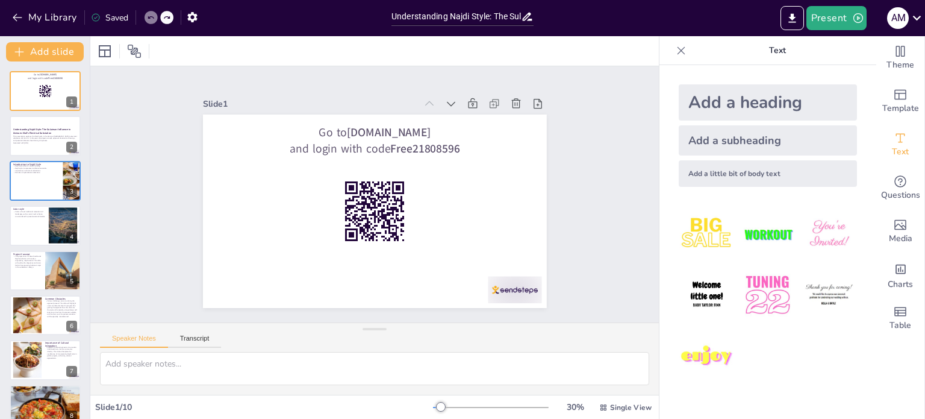
click at [151, 18] on icon at bounding box center [150, 17] width 7 height 7
click at [893, 101] on icon "Add ready made slides" at bounding box center [900, 94] width 14 height 14
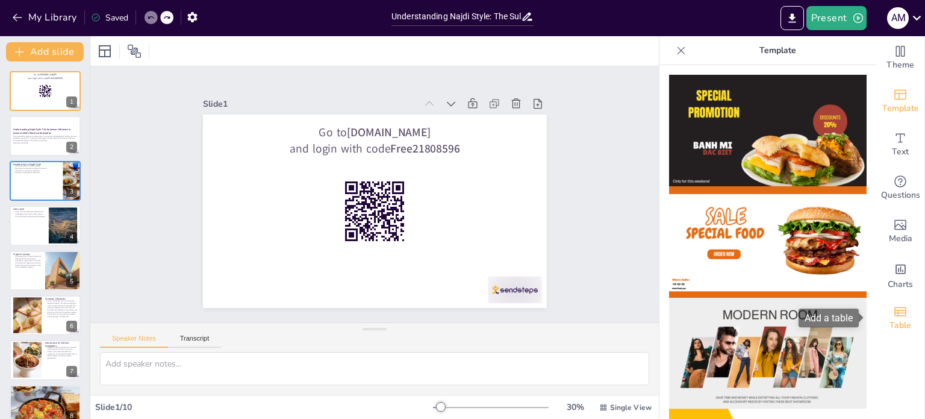
click at [895, 310] on icon "Add a table" at bounding box center [901, 311] width 12 height 9
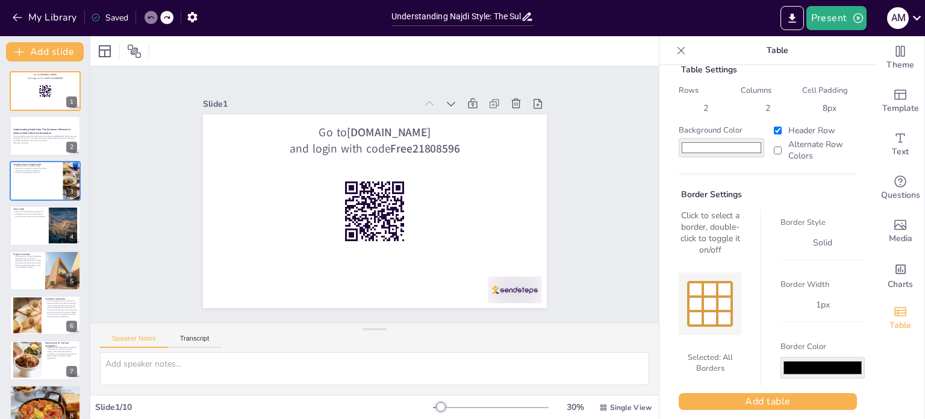
scroll to position [30, 0]
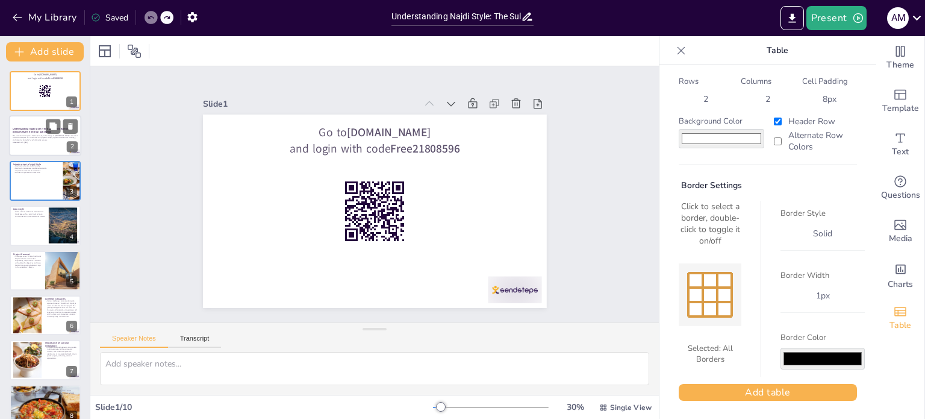
click at [13, 125] on div at bounding box center [45, 136] width 72 height 41
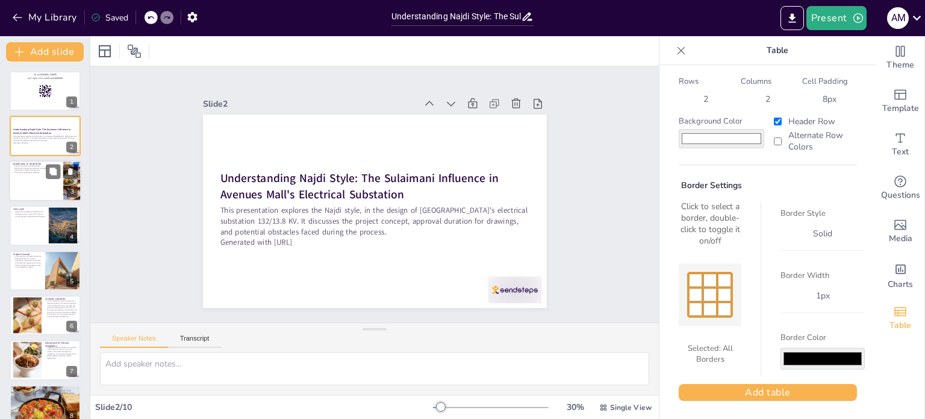
click at [35, 175] on div at bounding box center [45, 180] width 72 height 41
type textarea "Najdi style serves as a bridge between the past and present, allowing for the p…"
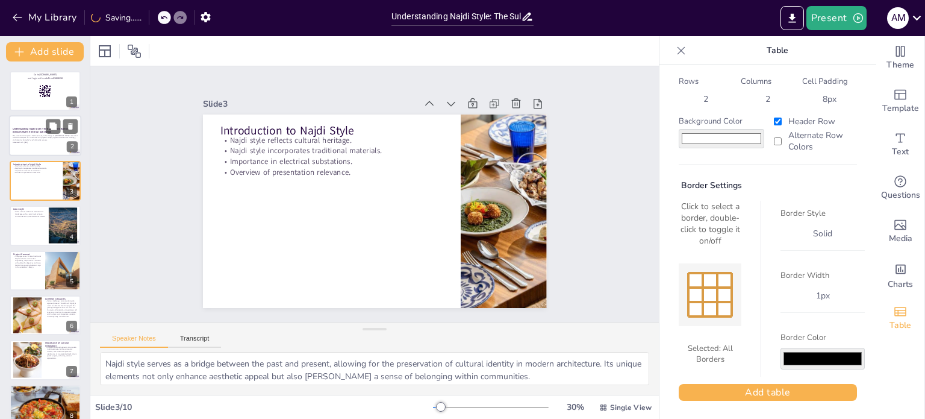
click at [39, 133] on strong "Understanding Najdi Style: The Sulaimani Influence in Avenues Mall's Electrical…" at bounding box center [42, 130] width 59 height 7
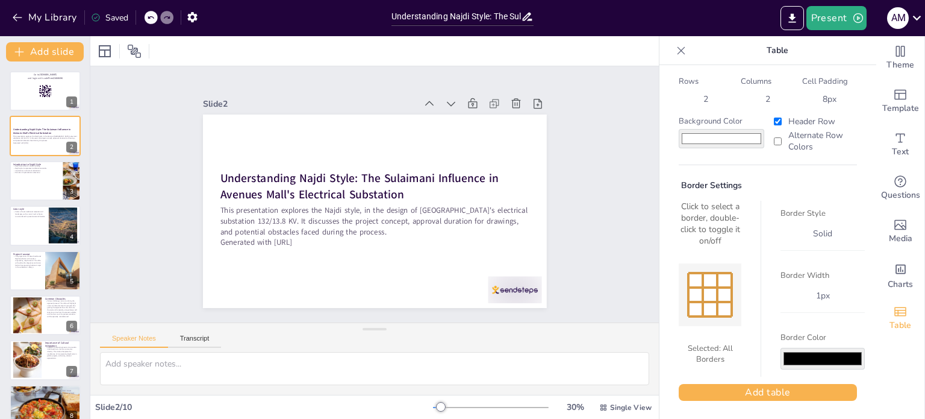
click at [4, 2] on div "My Library Saved" at bounding box center [193, 17] width 386 height 34
click at [14, 16] on icon "button" at bounding box center [17, 18] width 9 height 8
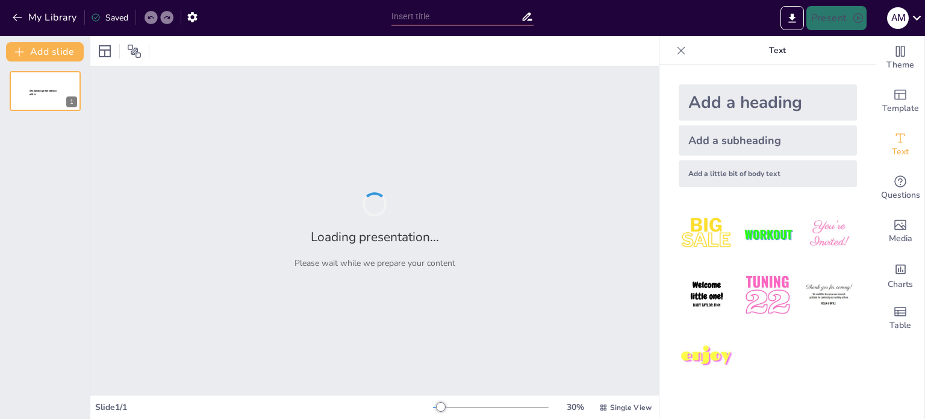
type input "Understanding Najdi Style: The Sulaimani Influence in Avenues Mall's Electrical…"
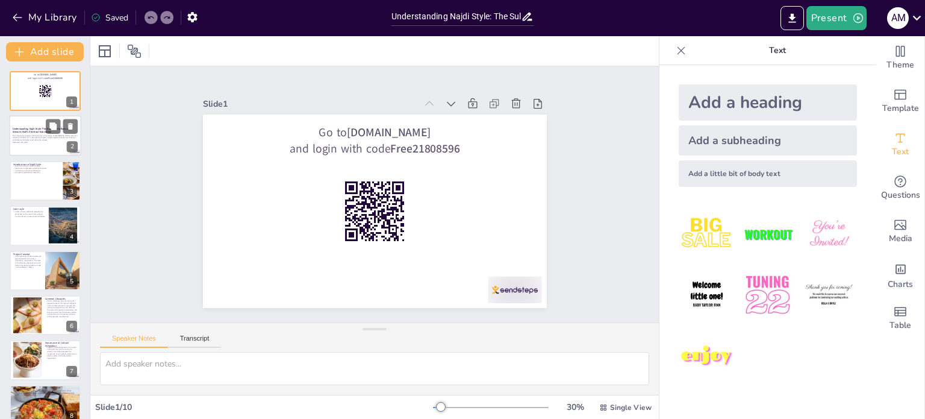
click at [25, 134] on div "This presentation explores the Najdi style, in the design of Avenues Mall's ele…" at bounding box center [45, 139] width 65 height 10
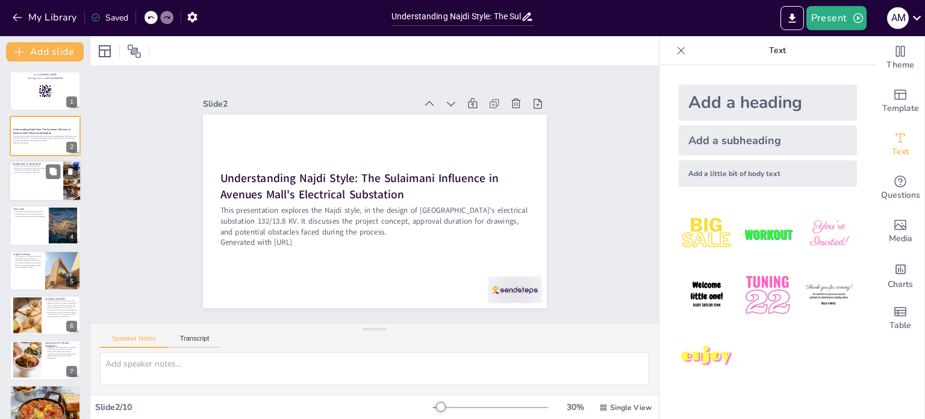
click at [25, 169] on p "Importance in electrical substations." at bounding box center [36, 170] width 47 height 2
type textarea "Najdi style serves as a bridge between the past and present, allowing for the p…"
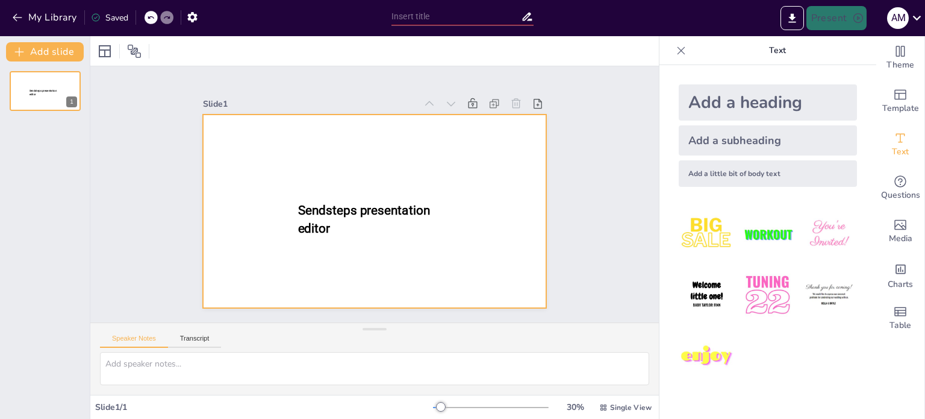
type input "Understanding Najdi Style: The Sulaimani Influence in Avenues Mall's Electrical…"
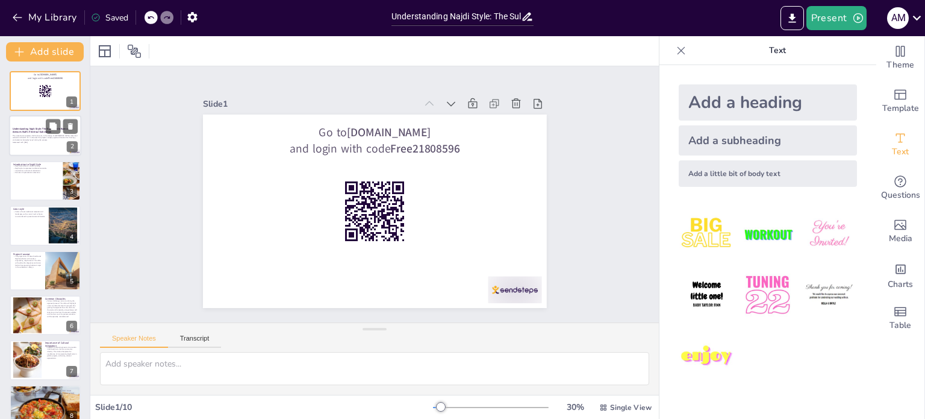
click at [38, 137] on p "This presentation explores the Najdi style, in the design of [GEOGRAPHIC_DATA]'…" at bounding box center [45, 137] width 65 height 7
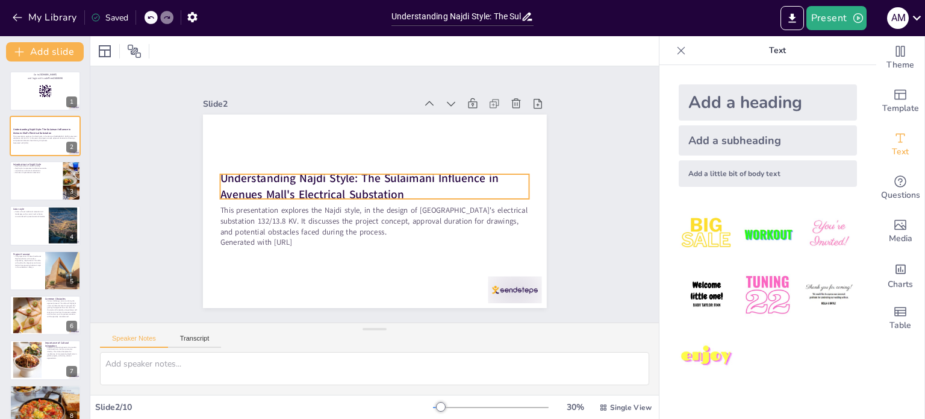
click at [270, 171] on strong "Understanding Najdi Style: The Sulaimani Influence in Avenues Mall's Electrical…" at bounding box center [359, 185] width 278 height 31
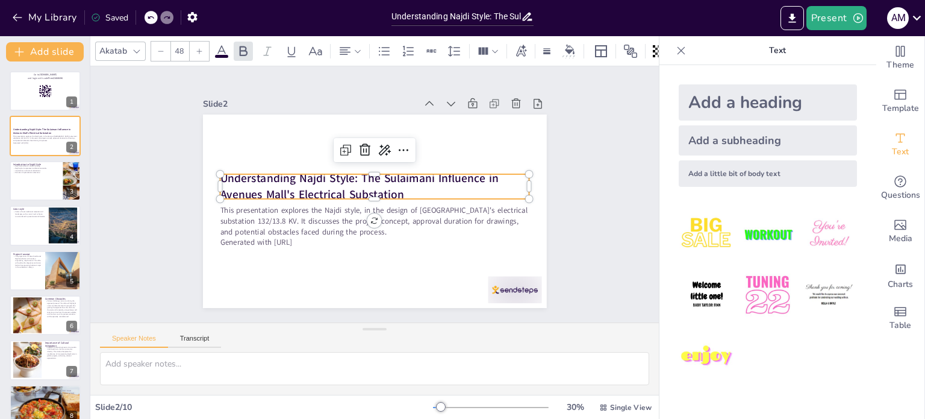
click at [270, 171] on strong "Understanding Najdi Style: The Sulaimani Influence in Avenues Mall's Electrical…" at bounding box center [359, 185] width 278 height 31
click at [346, 168] on div at bounding box center [375, 169] width 310 height 10
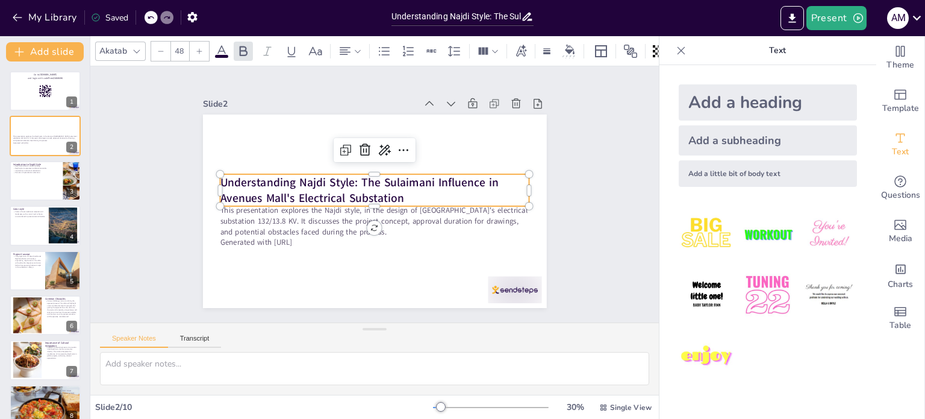
click at [404, 189] on p "Understanding Najdi Style: The Sulaimani Influence in Avenues Mall's Electrical…" at bounding box center [375, 190] width 310 height 32
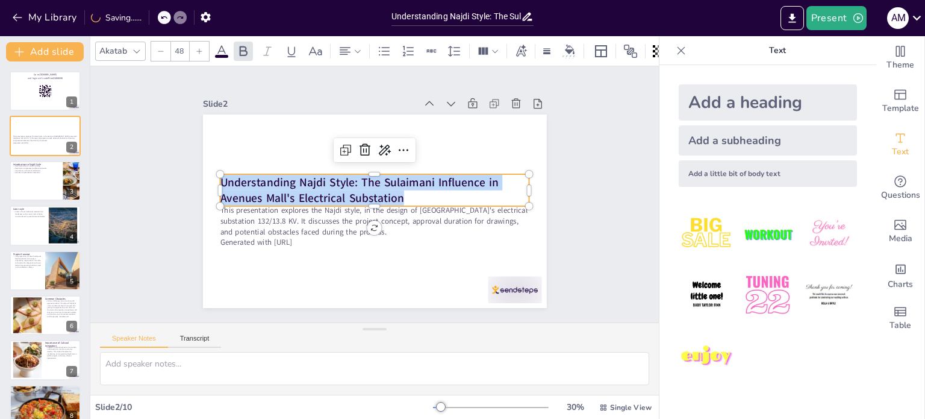
drag, startPoint x: 386, startPoint y: 193, endPoint x: 212, endPoint y: 178, distance: 174.2
click at [220, 178] on p "Understanding Najdi Style: The Sulaimani Influence in Avenues Mall's Electrical…" at bounding box center [375, 190] width 310 height 32
copy strong "Understanding Najdi Style: The Sulaimani Influence in Avenues Mall's Electrical…"
click at [376, 186] on strong "Understanding Najdi Style: The Sulaimani Influence in Avenues Mall's Electrical…" at bounding box center [359, 189] width 278 height 31
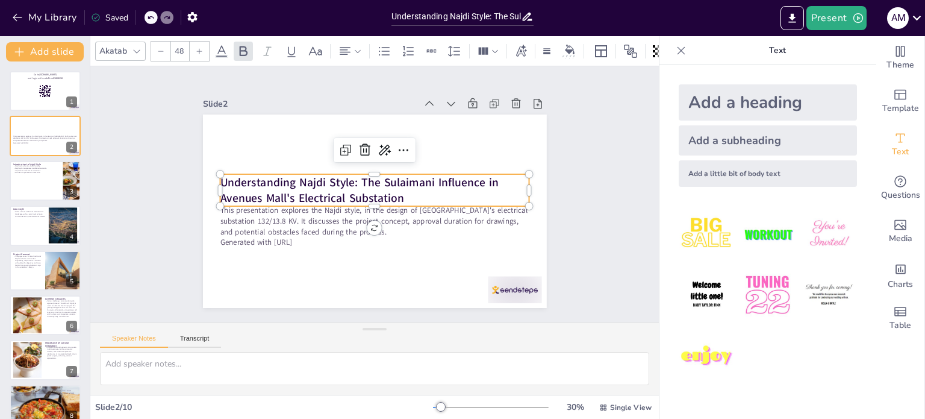
click at [296, 178] on strong "Understanding Najdi Style: The Sulaimani Influence in Avenues Mall's Electrical…" at bounding box center [359, 189] width 278 height 31
click at [281, 237] on p "Generated with [URL]" at bounding box center [375, 242] width 310 height 11
type input "48"
click at [284, 179] on strong "Understanding Najdi Style: The Sulaimani Influence in Avenues Mall's Electrical…" at bounding box center [359, 189] width 278 height 31
click at [294, 183] on strong "Understanding Najdi Style: The Sulaimani Influence in Avenues Mall's Electrical…" at bounding box center [359, 189] width 278 height 31
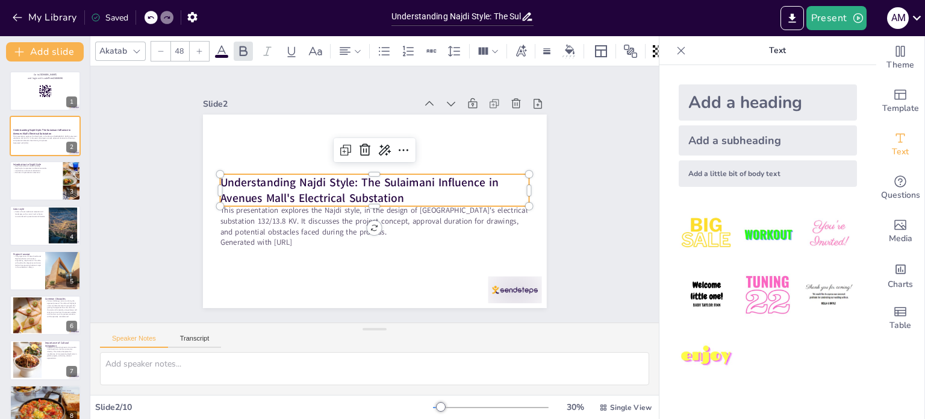
click at [301, 183] on strong "Understanding Najdi Style: The Sulaimani Influence in Avenues Mall's Electrical…" at bounding box center [359, 189] width 278 height 31
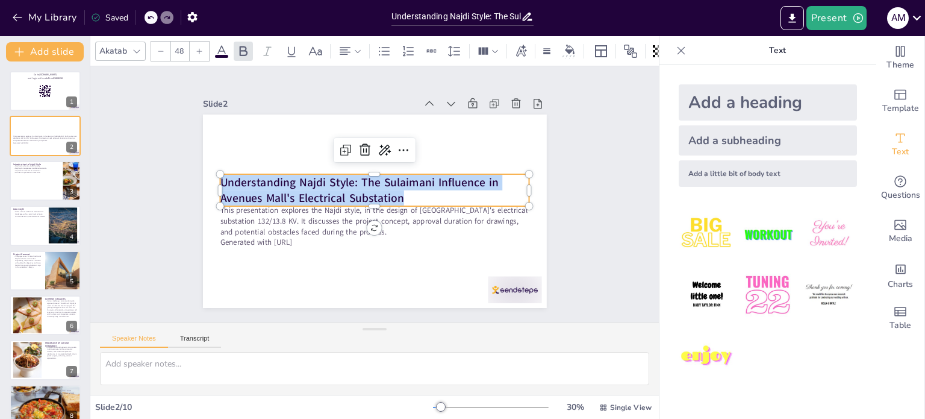
click at [301, 183] on strong "Understanding Najdi Style: The Sulaimani Influence in Avenues Mall's Electrical…" at bounding box center [359, 189] width 278 height 31
click at [320, 187] on strong "Understanding Najdi Style: The Sulaimani Influence in Avenues Mall's Electrical…" at bounding box center [359, 189] width 278 height 31
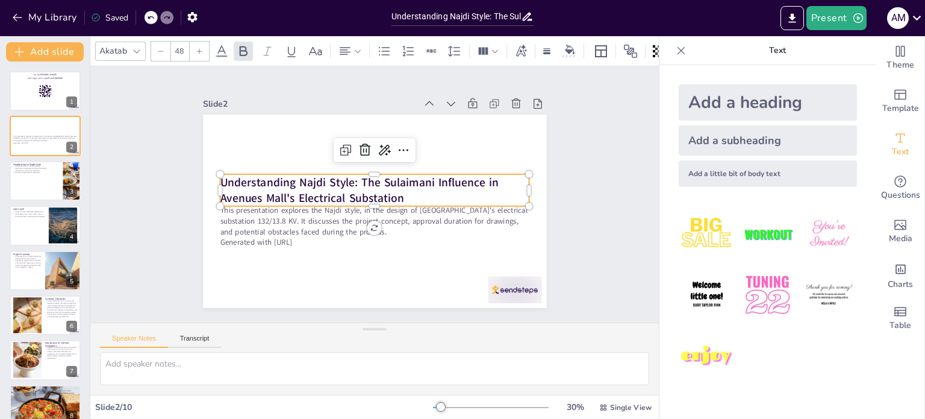
click at [363, 185] on strong "Understanding Najdi Style: The Sulaimani Influence in Avenues Mall's Electrical…" at bounding box center [359, 189] width 278 height 31
click at [383, 190] on strong "Understanding Najdi Style: The Sulaimani Influence in Avenues Mall's Electrical…" at bounding box center [359, 189] width 278 height 31
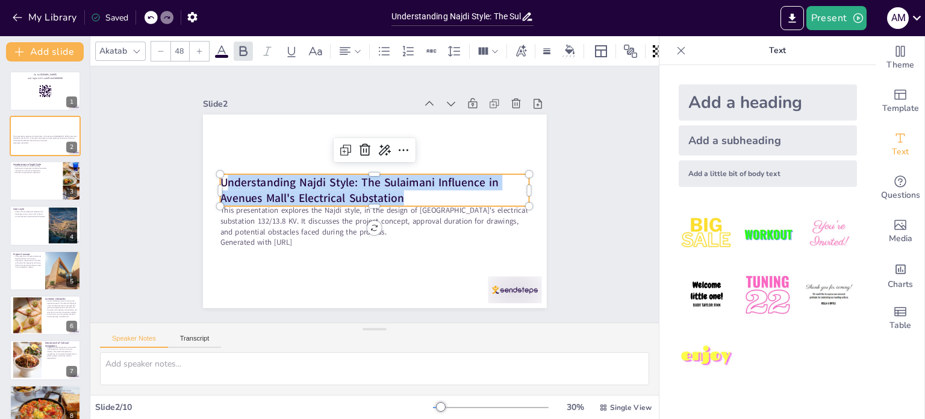
drag, startPoint x: 397, startPoint y: 192, endPoint x: 266, endPoint y: 189, distance: 130.8
click at [221, 183] on p "Understanding Najdi Style: The Sulaimani Influence in Avenues Mall's Electrical…" at bounding box center [375, 190] width 310 height 32
click at [275, 190] on strong "Understanding Najdi Style: The Sulaimani Influence in Avenues Mall's Electrical…" at bounding box center [359, 189] width 278 height 31
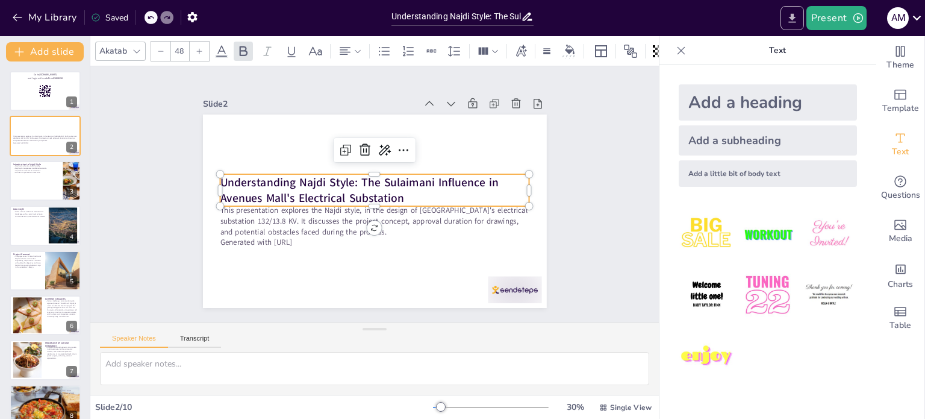
click at [781, 17] on button "Export to PowerPoint" at bounding box center [792, 18] width 23 height 24
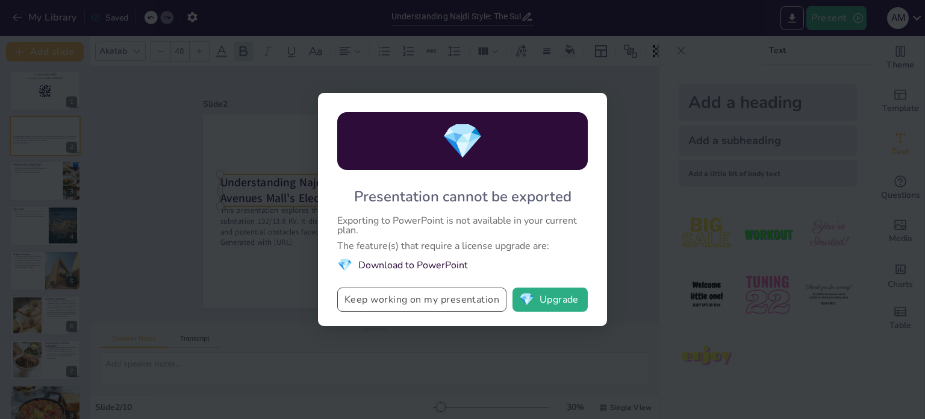
click at [400, 299] on button "Keep working on my presentation" at bounding box center [421, 299] width 169 height 24
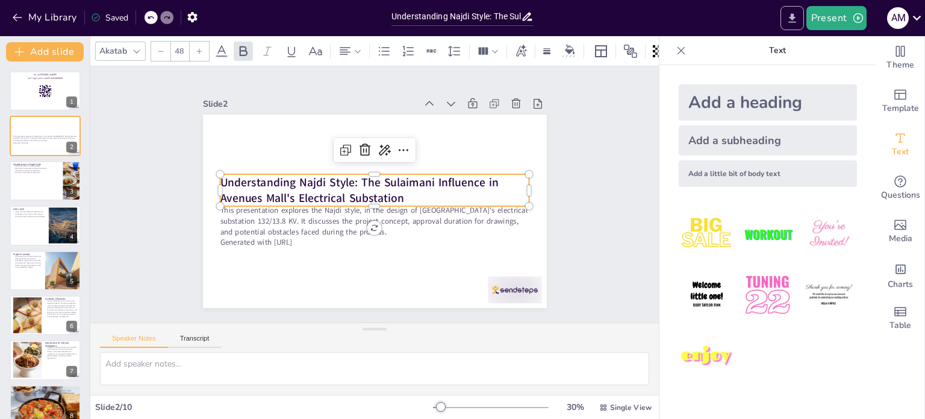
click at [796, 14] on icon "Export to PowerPoint" at bounding box center [792, 18] width 13 height 13
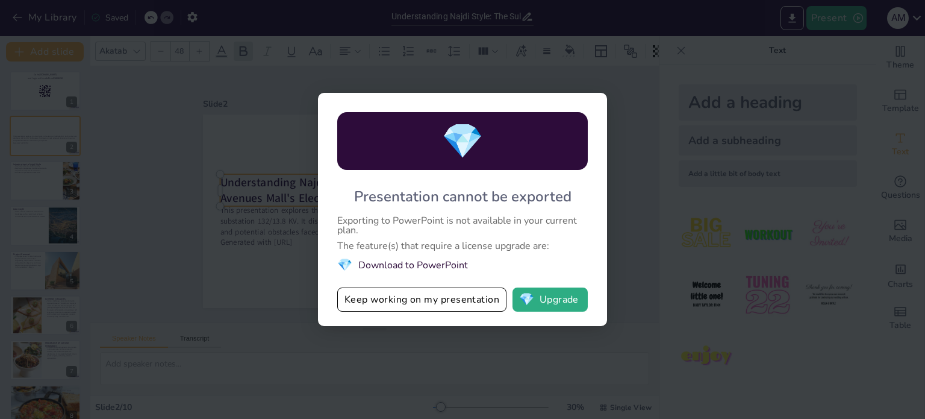
drag, startPoint x: 408, startPoint y: 191, endPoint x: 518, endPoint y: 197, distance: 109.8
click at [518, 197] on div "Presentation cannot be exported" at bounding box center [462, 196] width 217 height 19
click at [425, 299] on button "Keep working on my presentation" at bounding box center [421, 299] width 169 height 24
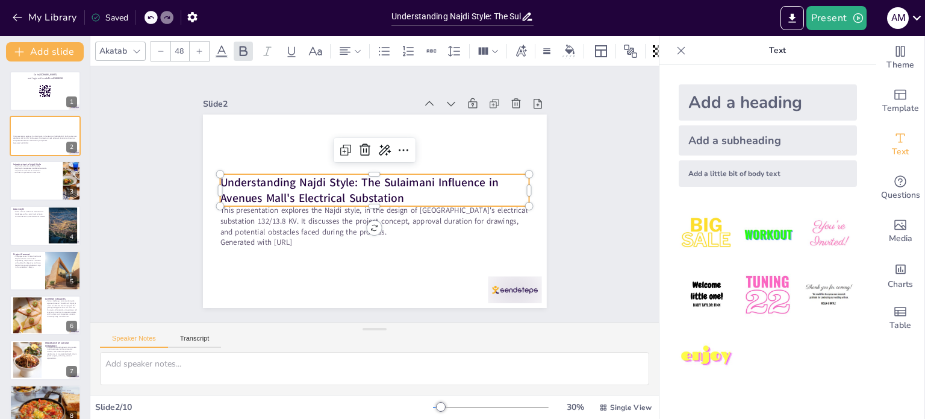
click at [753, 50] on p "Text" at bounding box center [777, 50] width 173 height 29
drag, startPoint x: 164, startPoint y: 336, endPoint x: 172, endPoint y: 337, distance: 7.3
click at [169, 337] on div "Speaker Notes Transcript" at bounding box center [160, 340] width 121 height 16
click at [190, 337] on button "Transcript" at bounding box center [195, 340] width 54 height 13
click at [138, 337] on button "Speaker Notes" at bounding box center [134, 340] width 68 height 13
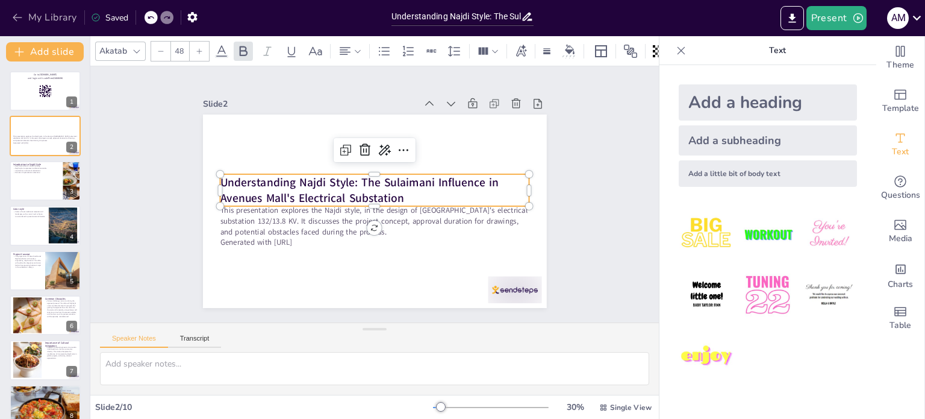
click at [17, 17] on icon "button" at bounding box center [17, 18] width 9 height 8
